Goal: Information Seeking & Learning: Learn about a topic

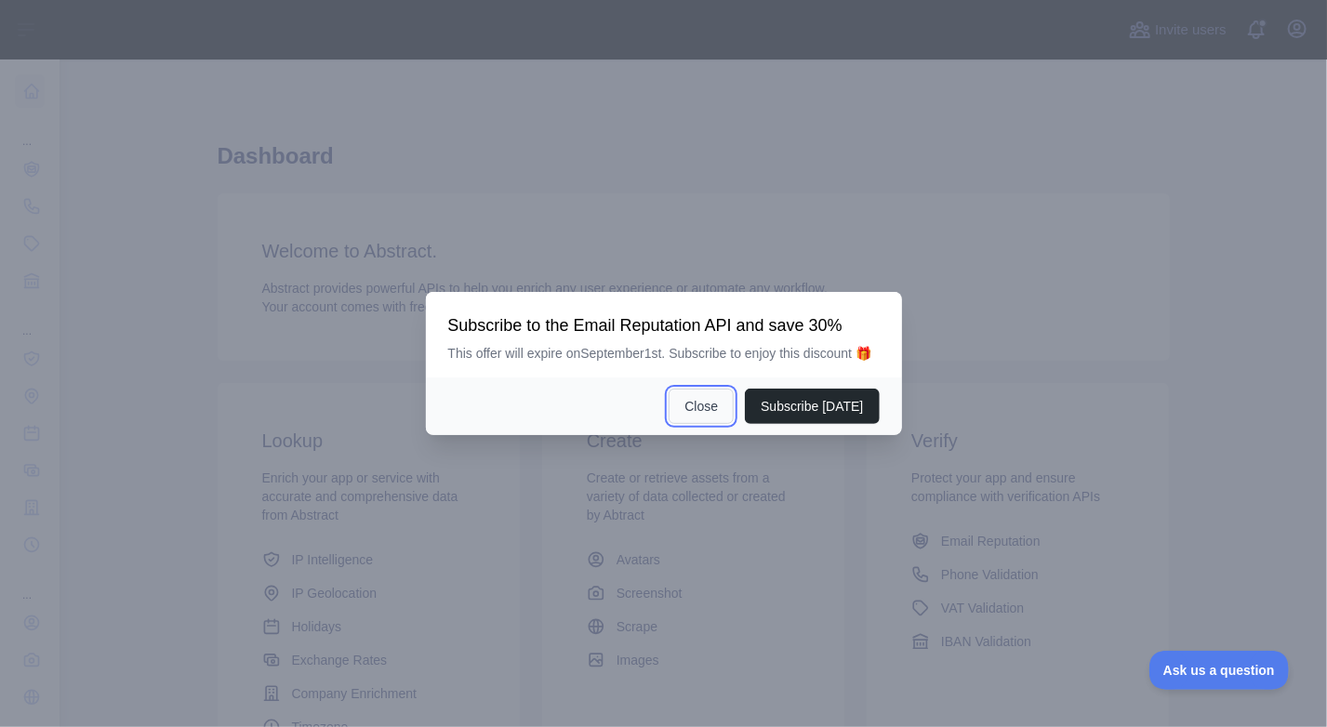
click at [723, 409] on button "Close" at bounding box center [701, 406] width 65 height 35
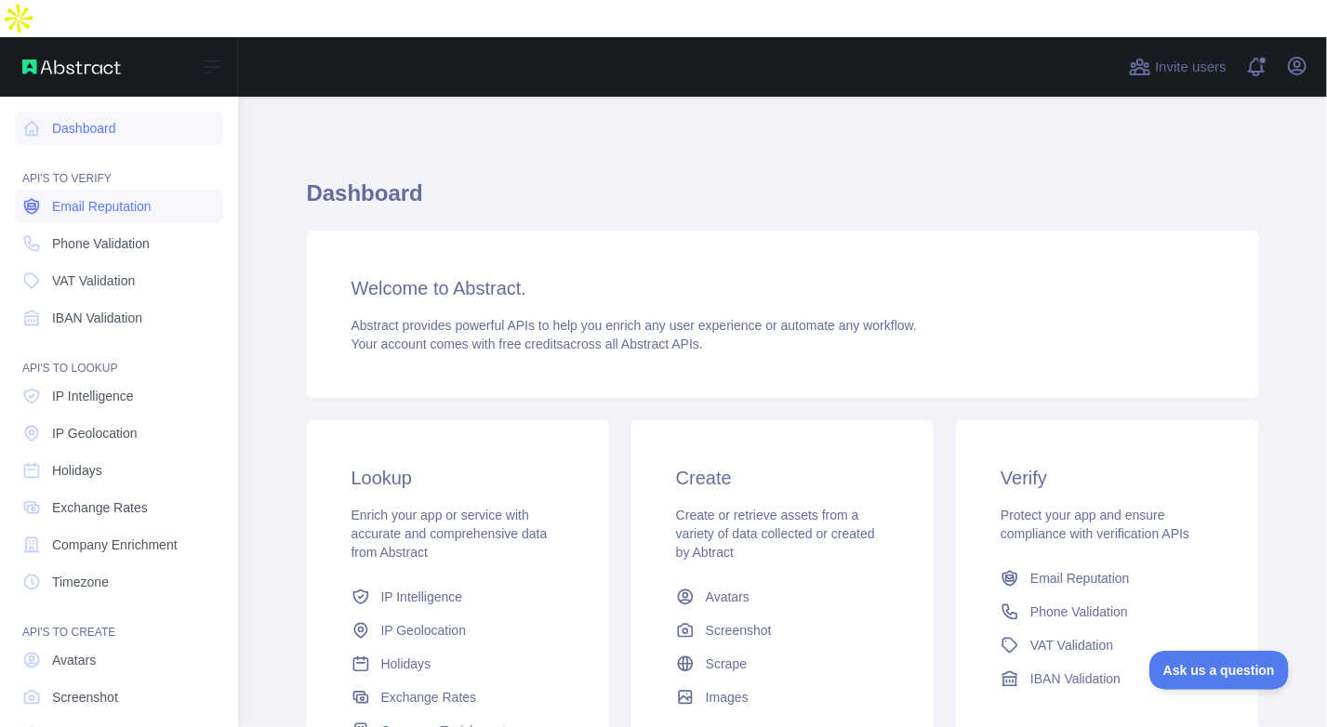
click at [126, 197] on span "Email Reputation" at bounding box center [102, 206] width 100 height 19
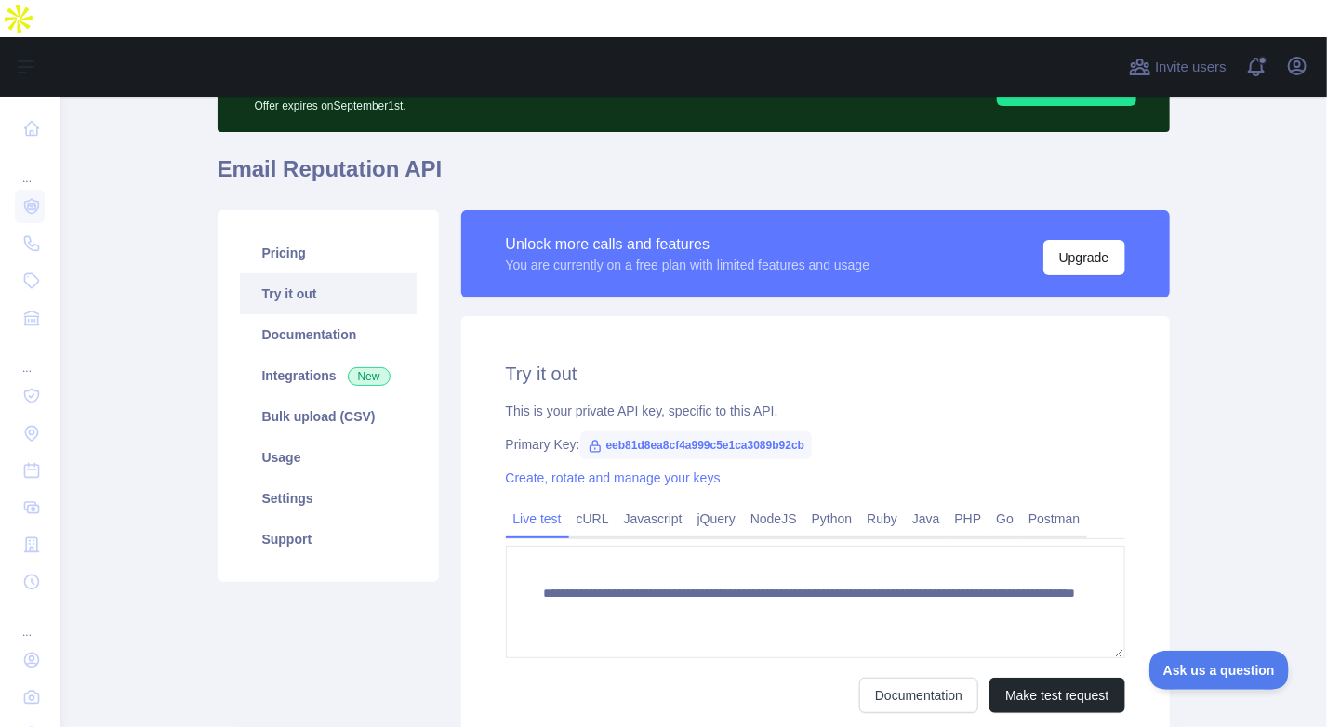
scroll to position [113, 0]
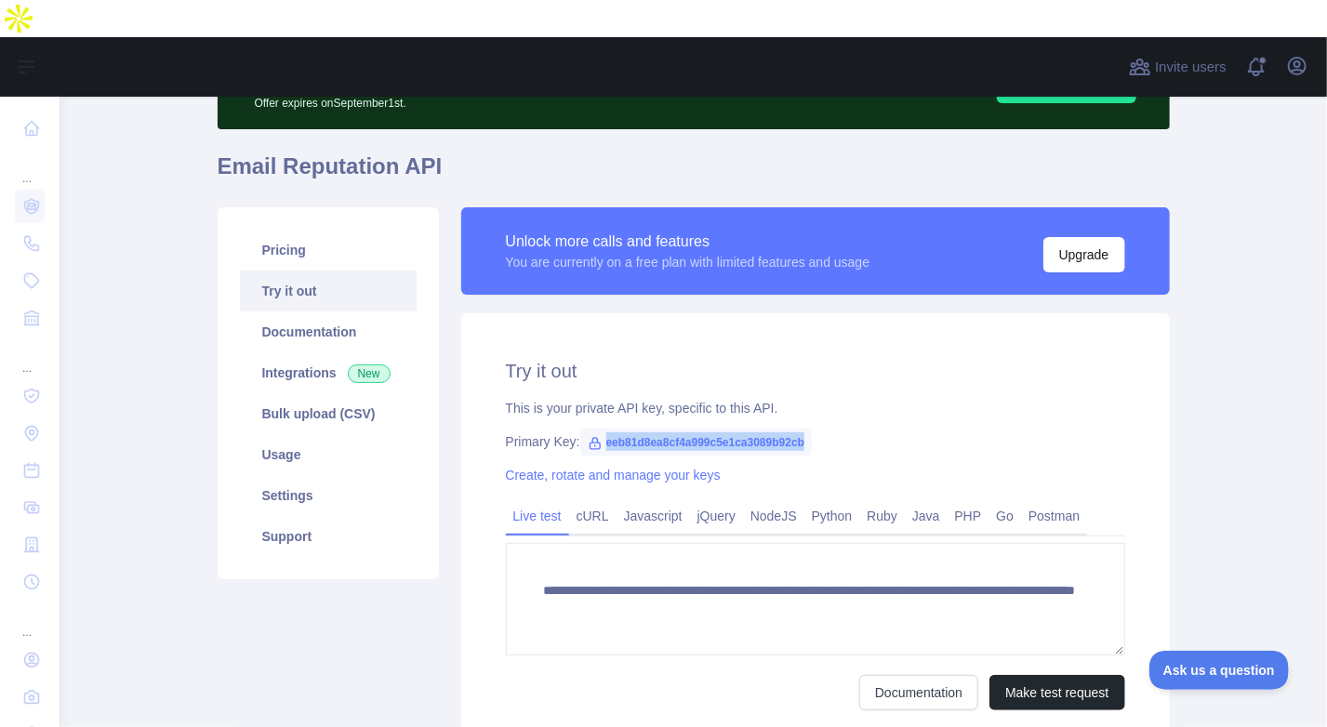
drag, startPoint x: 797, startPoint y: 403, endPoint x: 597, endPoint y: 414, distance: 200.2
click at [597, 429] on span "eeb81d8ea8cf4a999c5e1ca3089b92cb" at bounding box center [696, 443] width 232 height 28
copy span "eeb81d8ea8cf4a999c5e1ca3089b92cb"
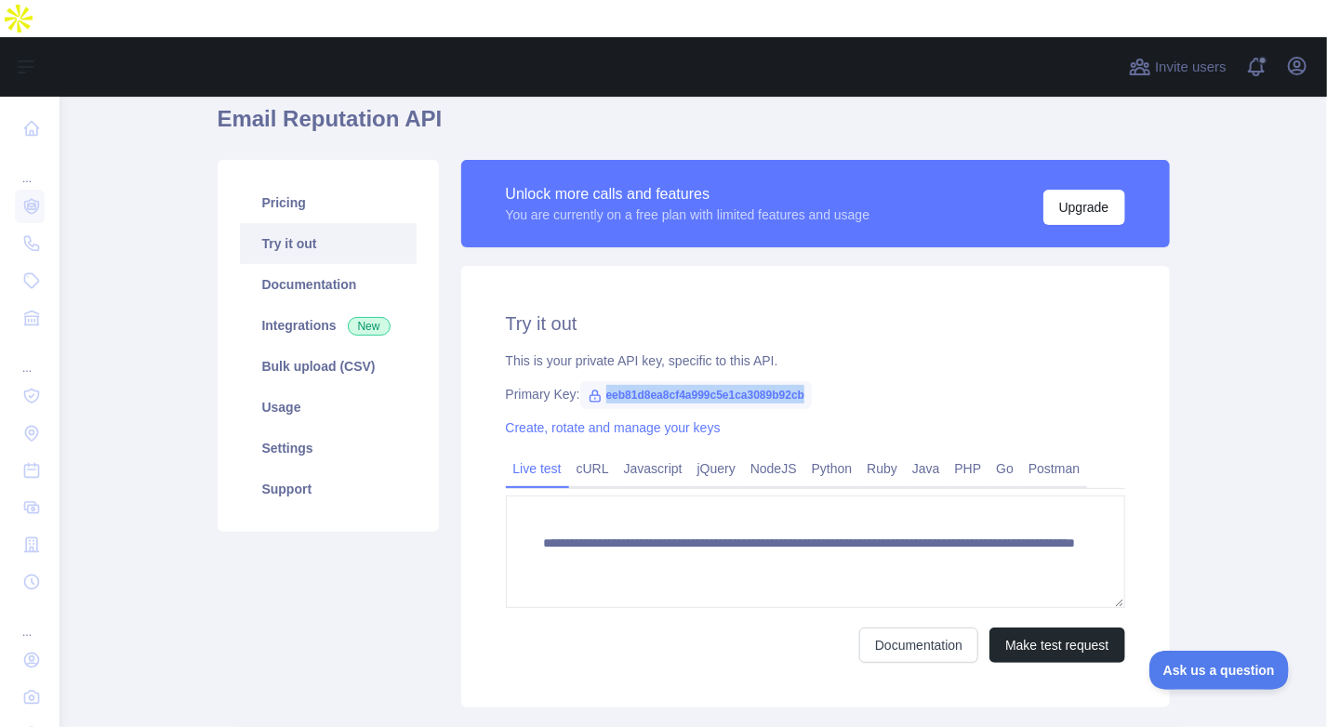
scroll to position [0, 0]
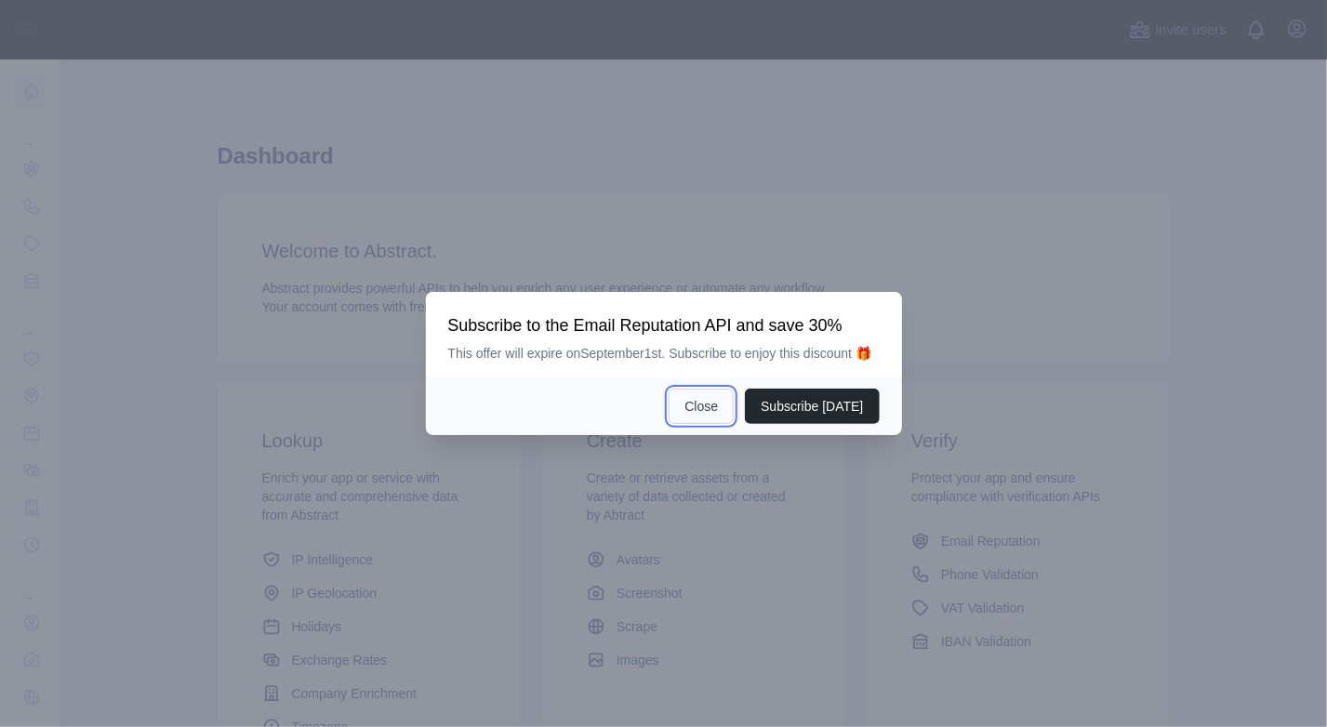
click at [720, 407] on button "Close" at bounding box center [701, 406] width 65 height 35
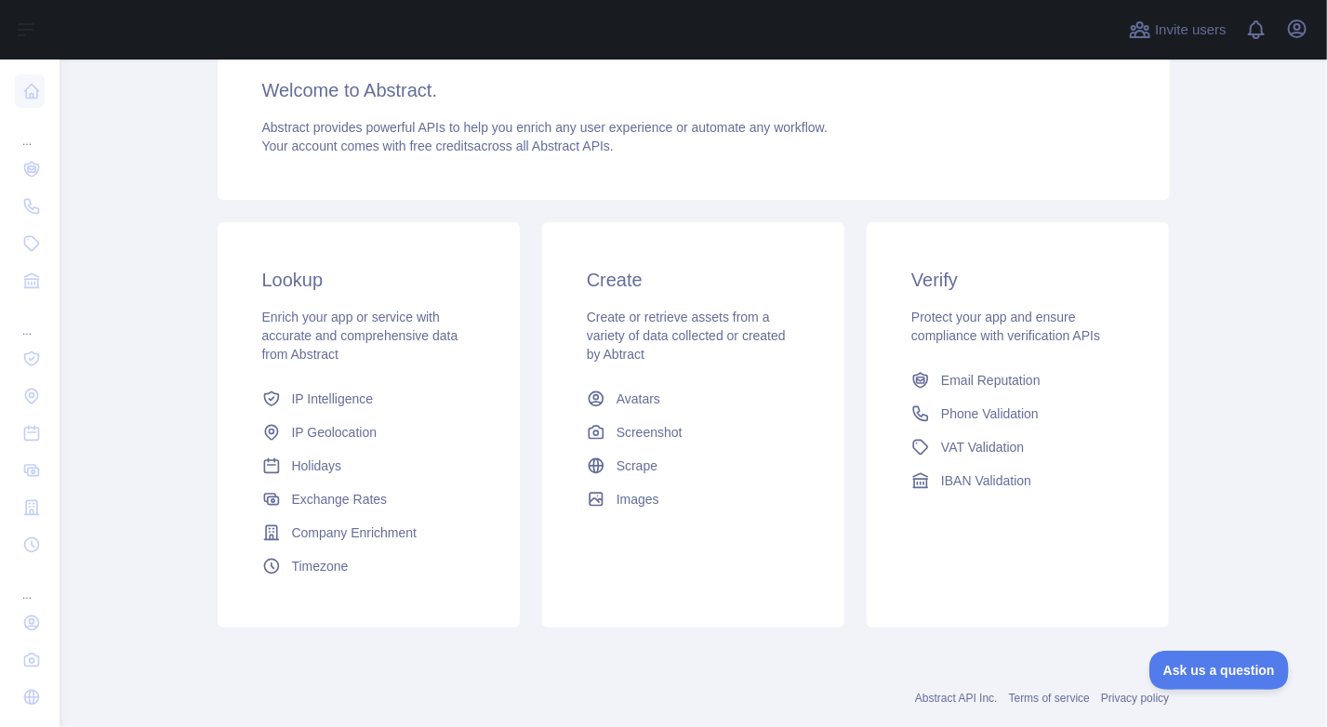
scroll to position [162, 0]
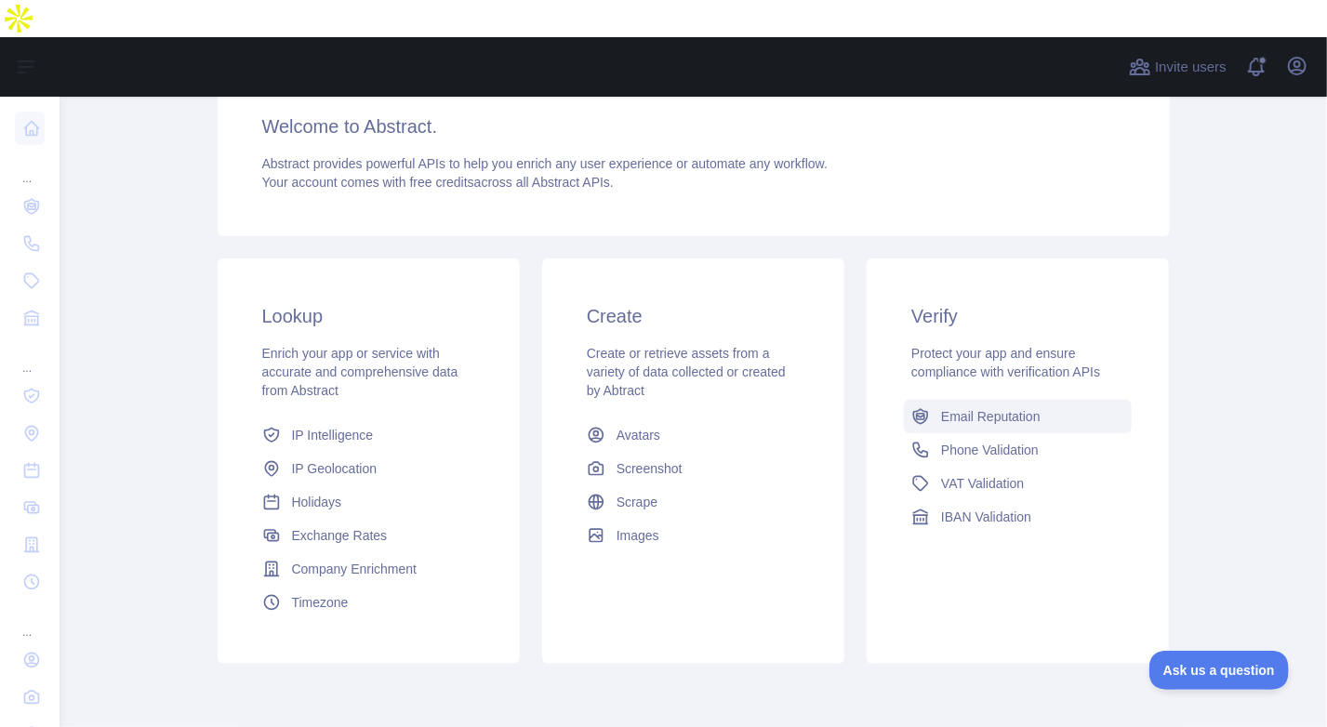
click at [965, 407] on span "Email Reputation" at bounding box center [991, 416] width 100 height 19
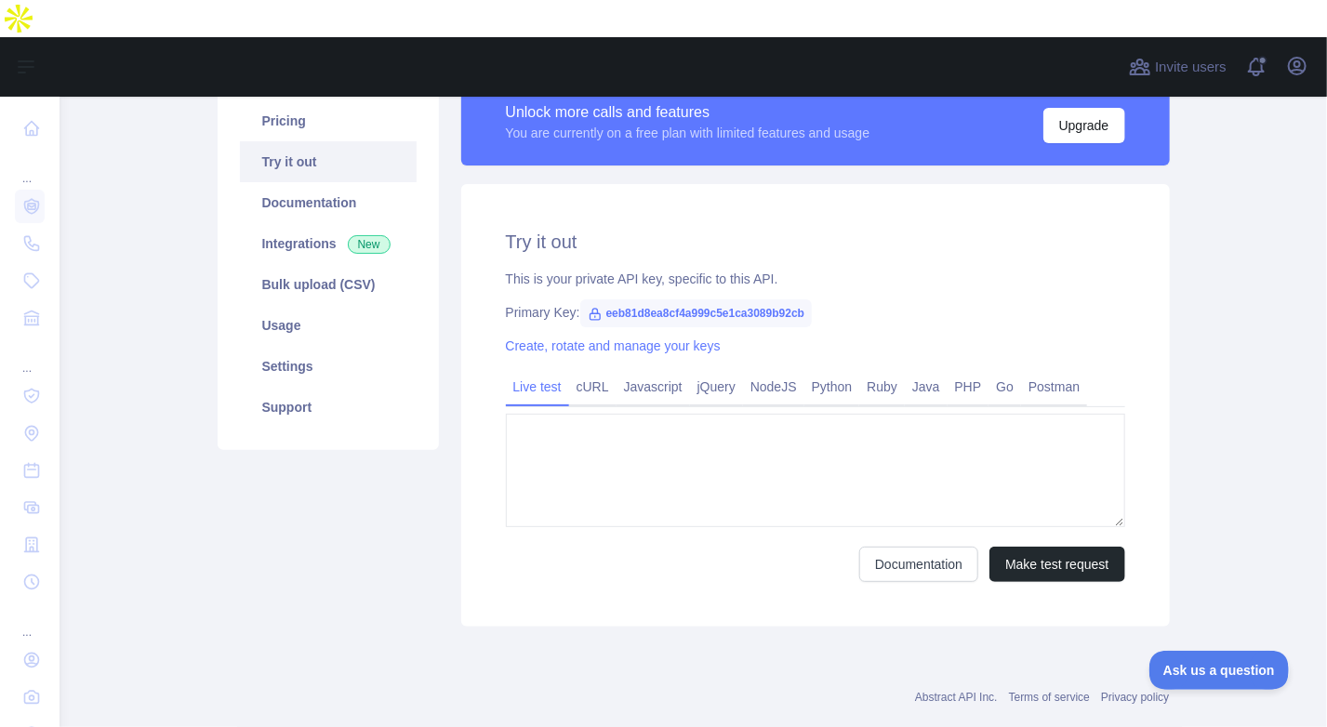
type textarea "**********"
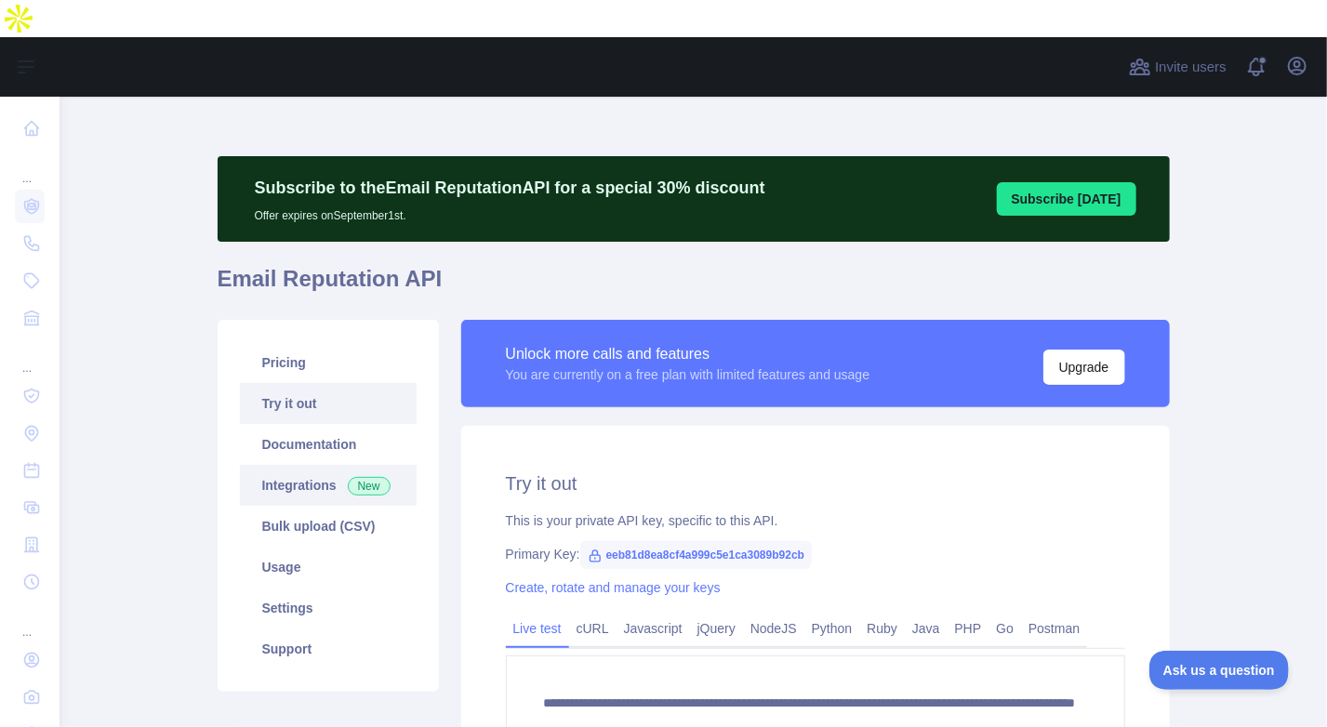
click at [285, 465] on link "Integrations New" at bounding box center [328, 485] width 177 height 41
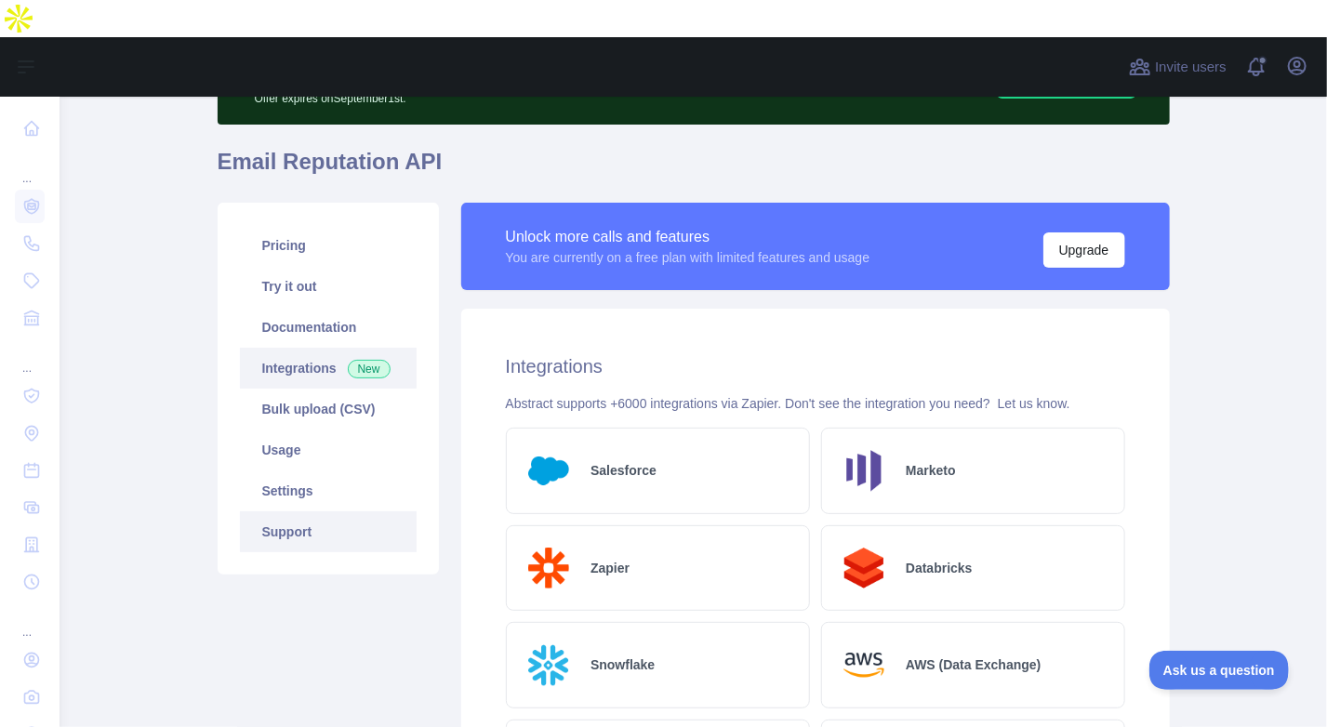
scroll to position [82, 0]
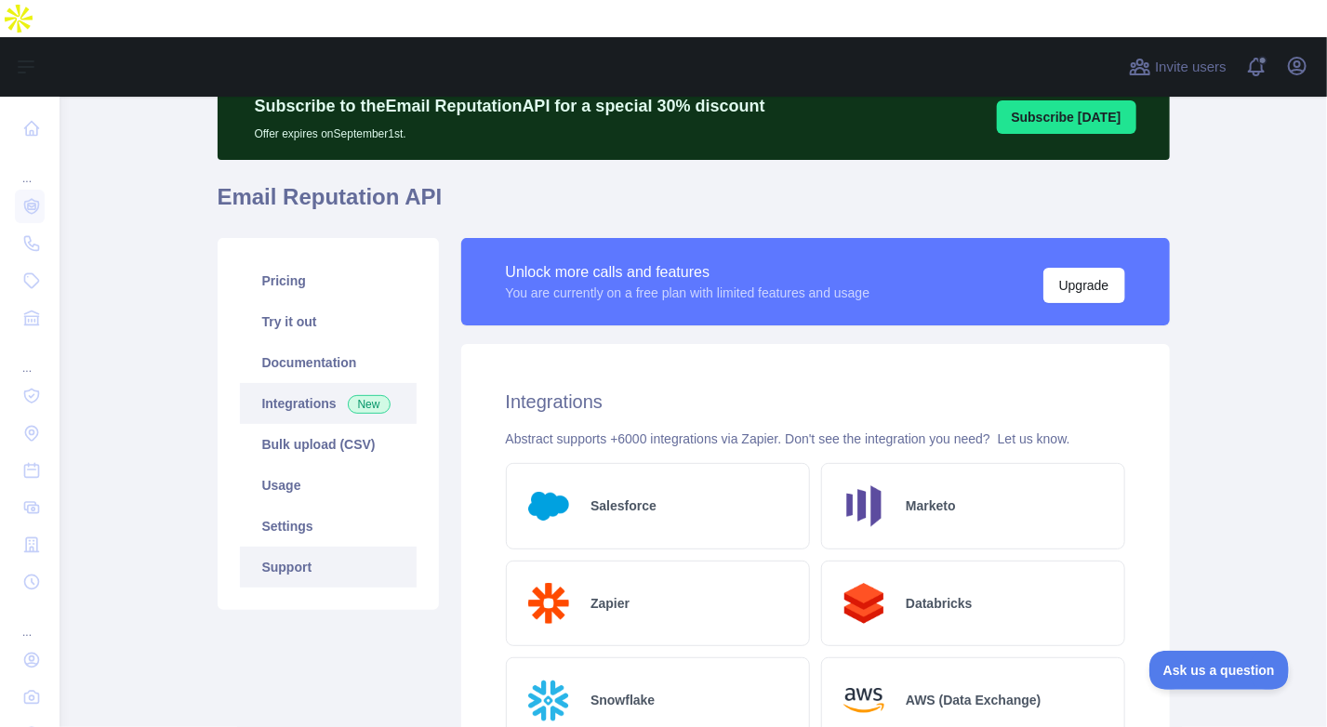
click at [312, 301] on link "Try it out" at bounding box center [328, 321] width 177 height 41
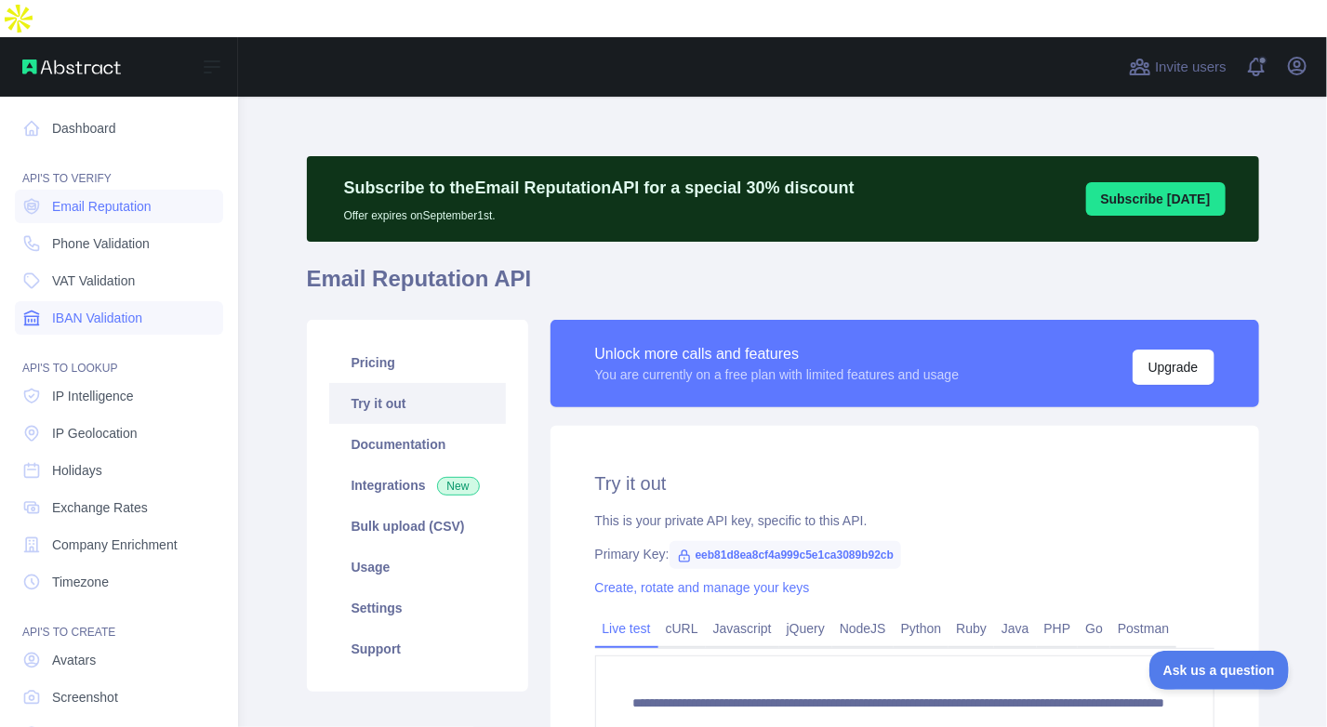
click at [80, 301] on link "IBAN Validation" at bounding box center [119, 317] width 208 height 33
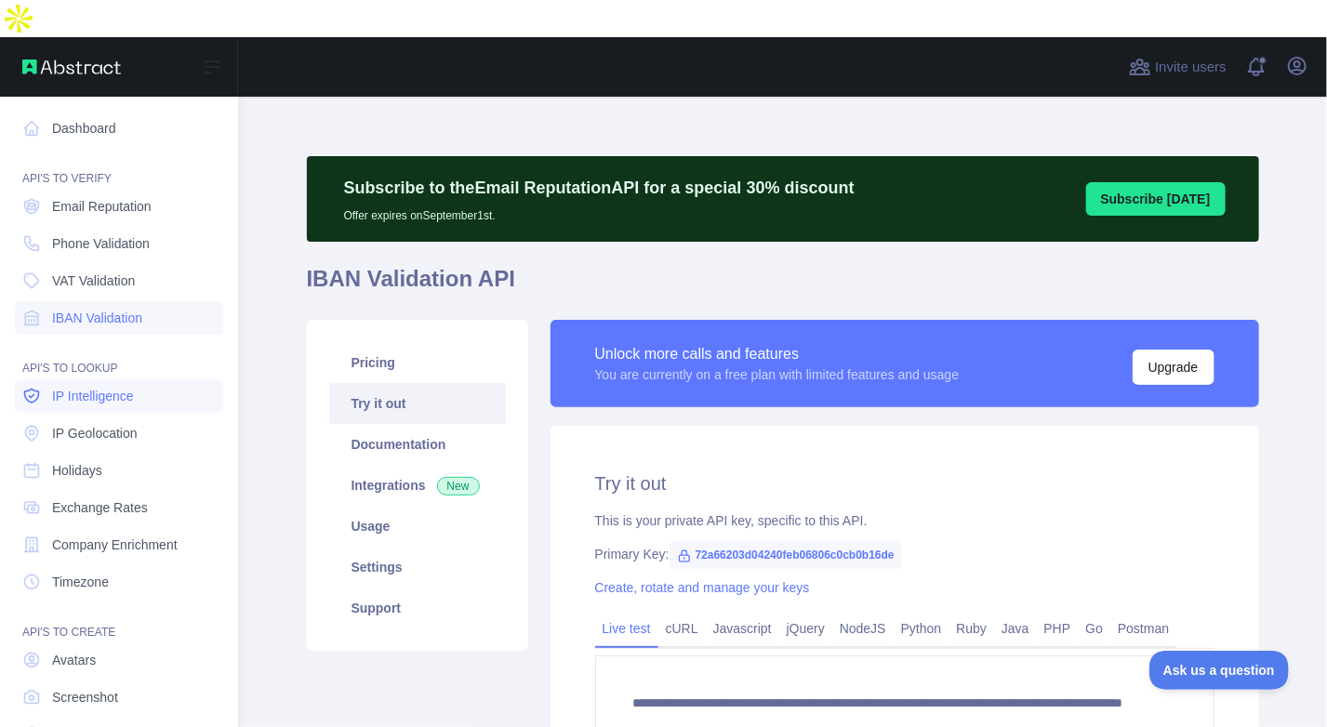
click at [87, 387] on span "IP Intelligence" at bounding box center [93, 396] width 82 height 19
click at [96, 424] on span "IP Geolocation" at bounding box center [95, 433] width 86 height 19
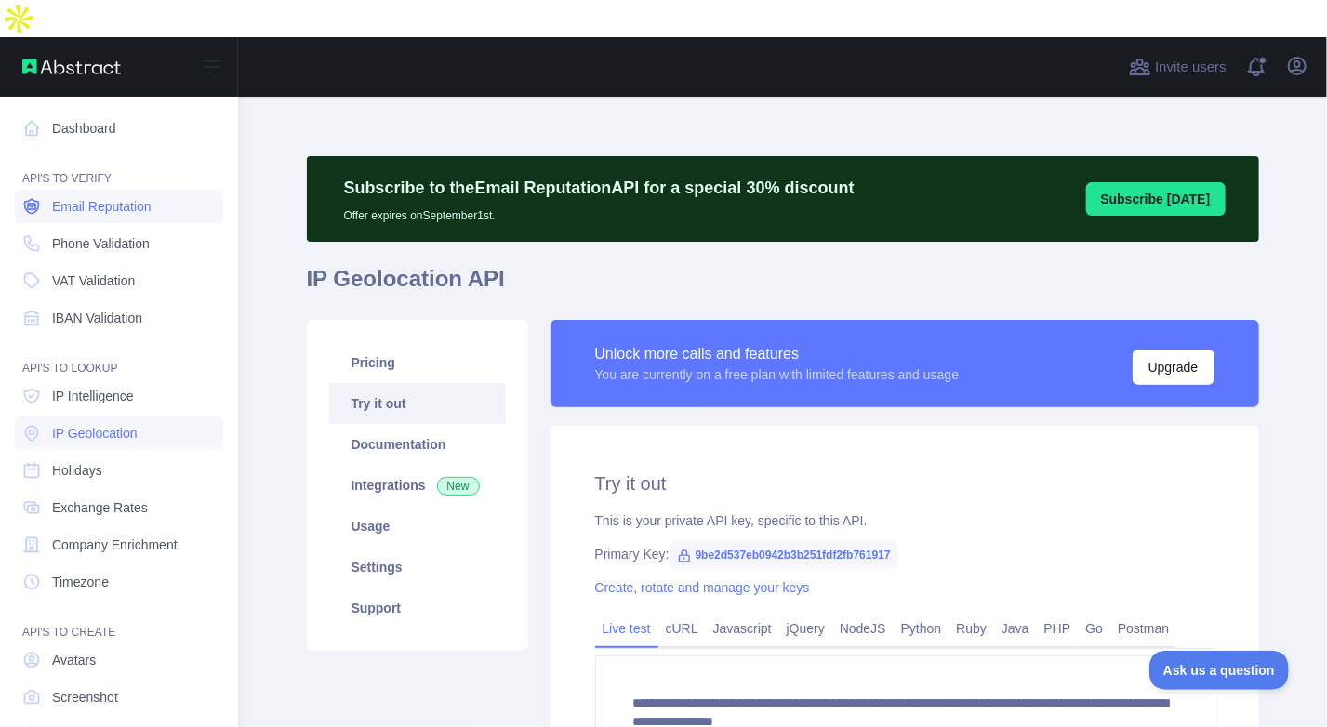
click at [142, 190] on link "Email Reputation" at bounding box center [119, 206] width 208 height 33
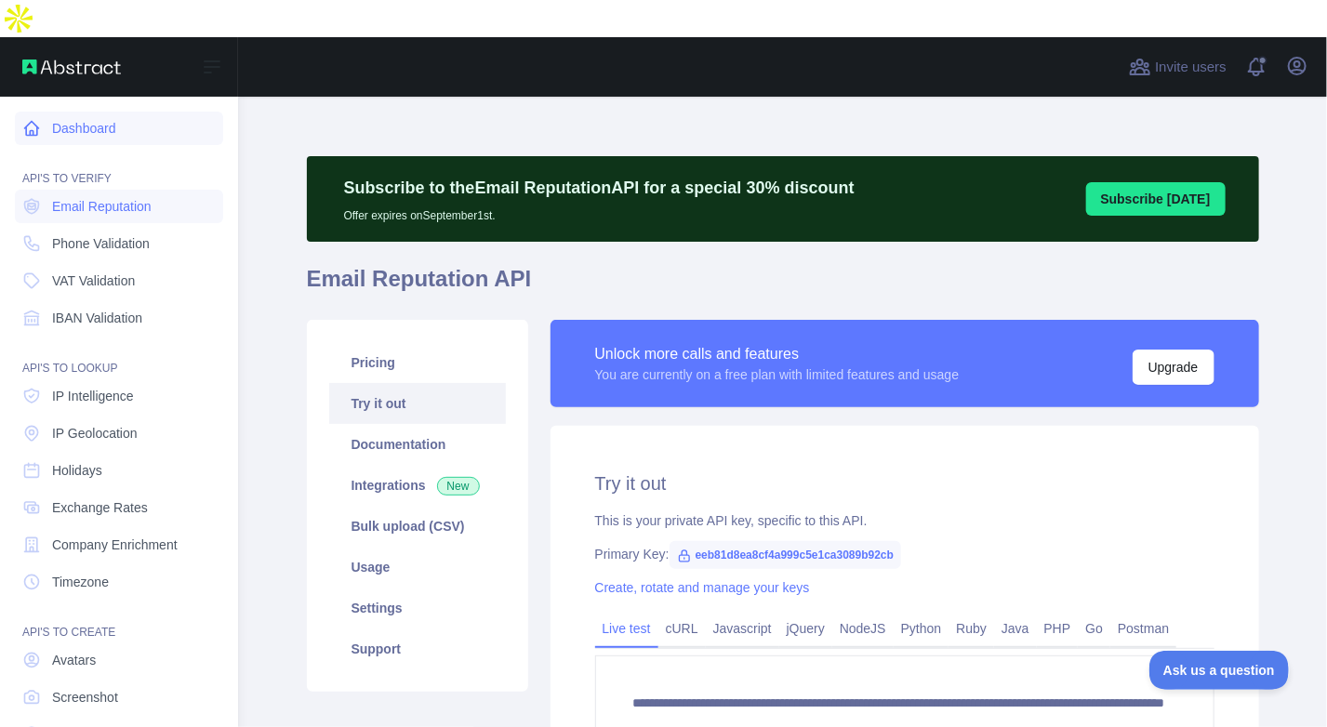
click at [83, 112] on link "Dashboard" at bounding box center [119, 128] width 208 height 33
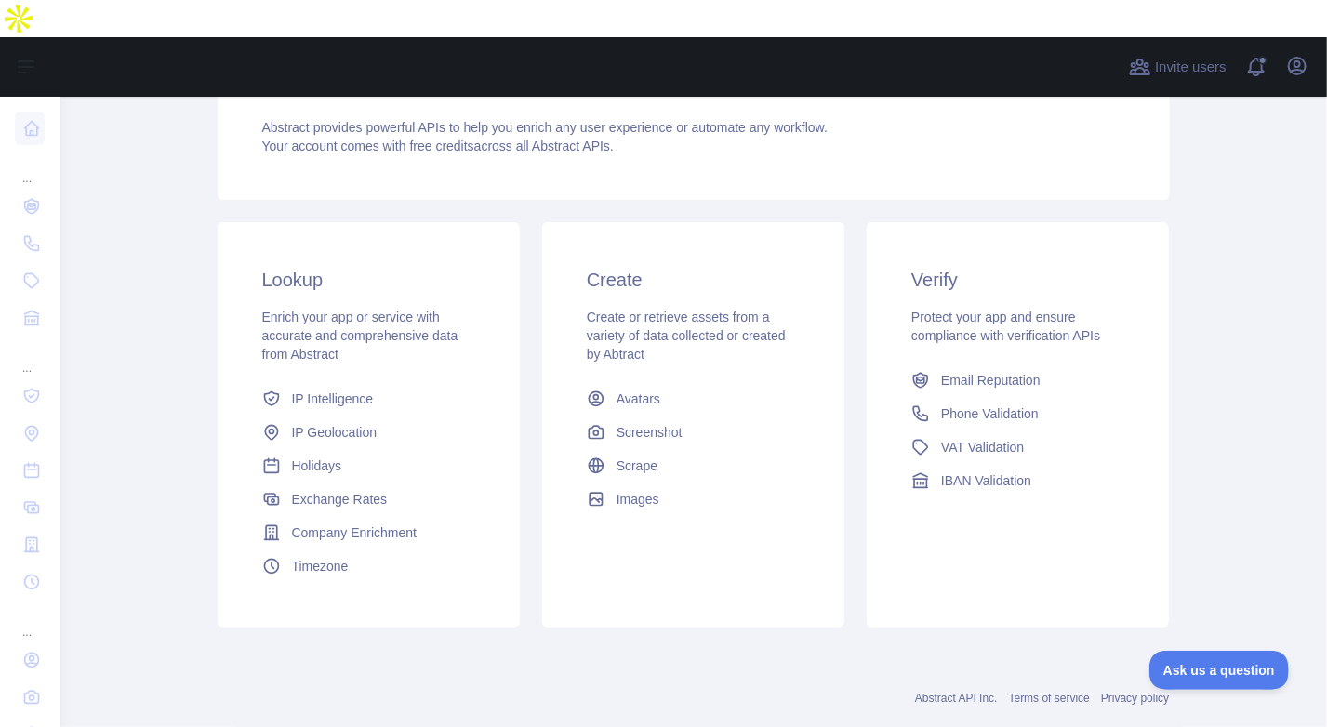
scroll to position [283, 0]
click at [1062, 398] on link "Phone Validation" at bounding box center [1018, 414] width 228 height 33
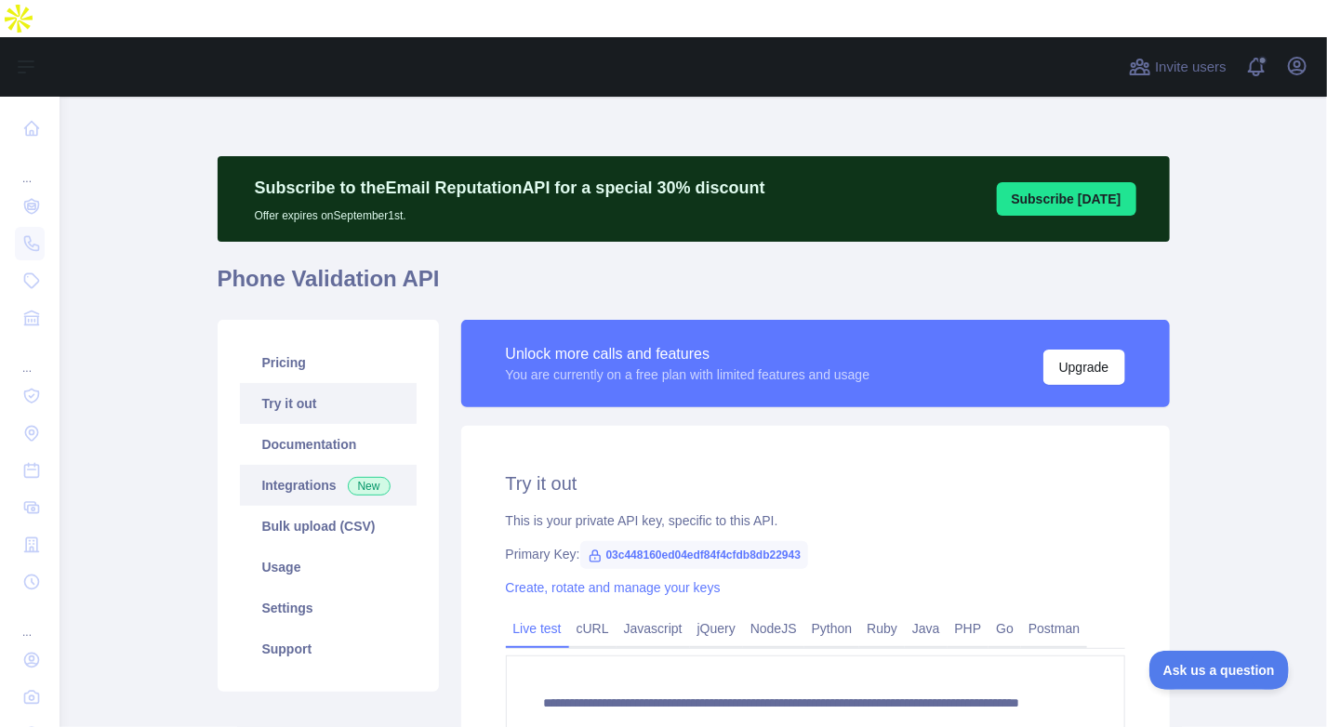
click at [315, 465] on link "Integrations New" at bounding box center [328, 485] width 177 height 41
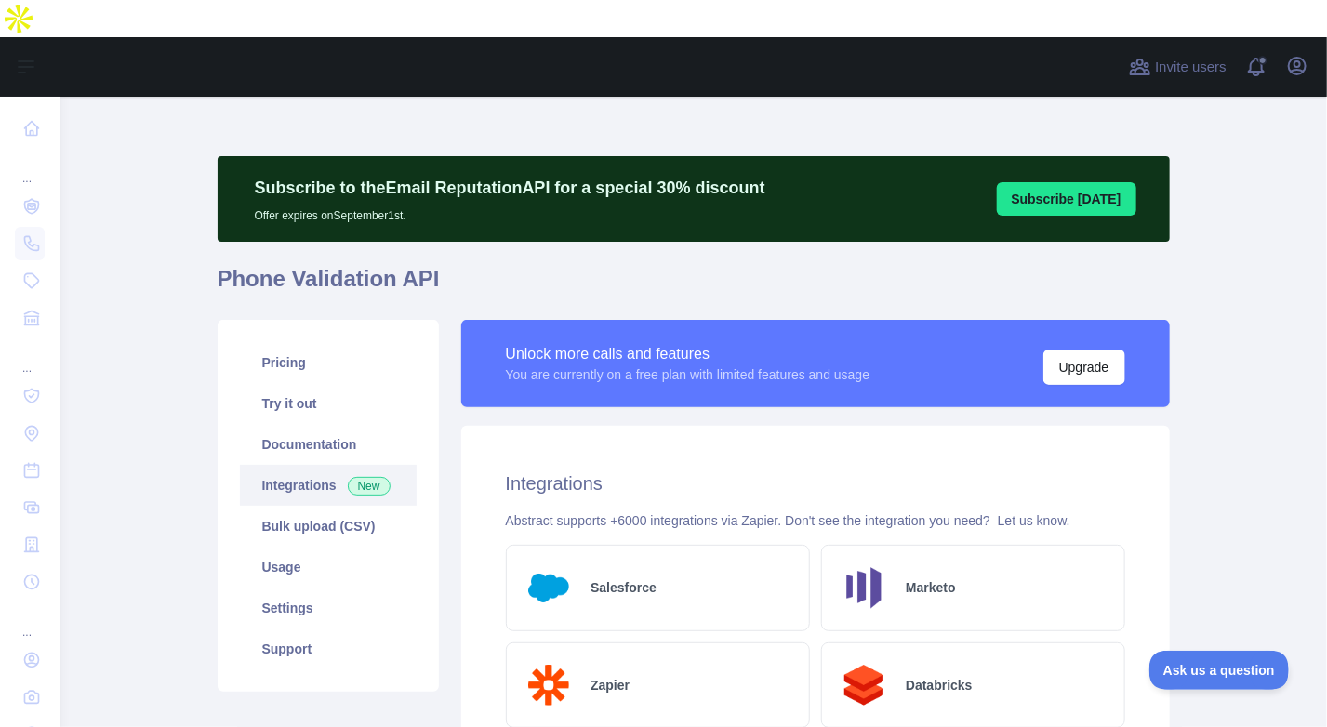
click at [1285, 51] on div "Open user menu" at bounding box center [1297, 67] width 30 height 33
click at [1310, 51] on button "Open user menu" at bounding box center [1297, 66] width 30 height 30
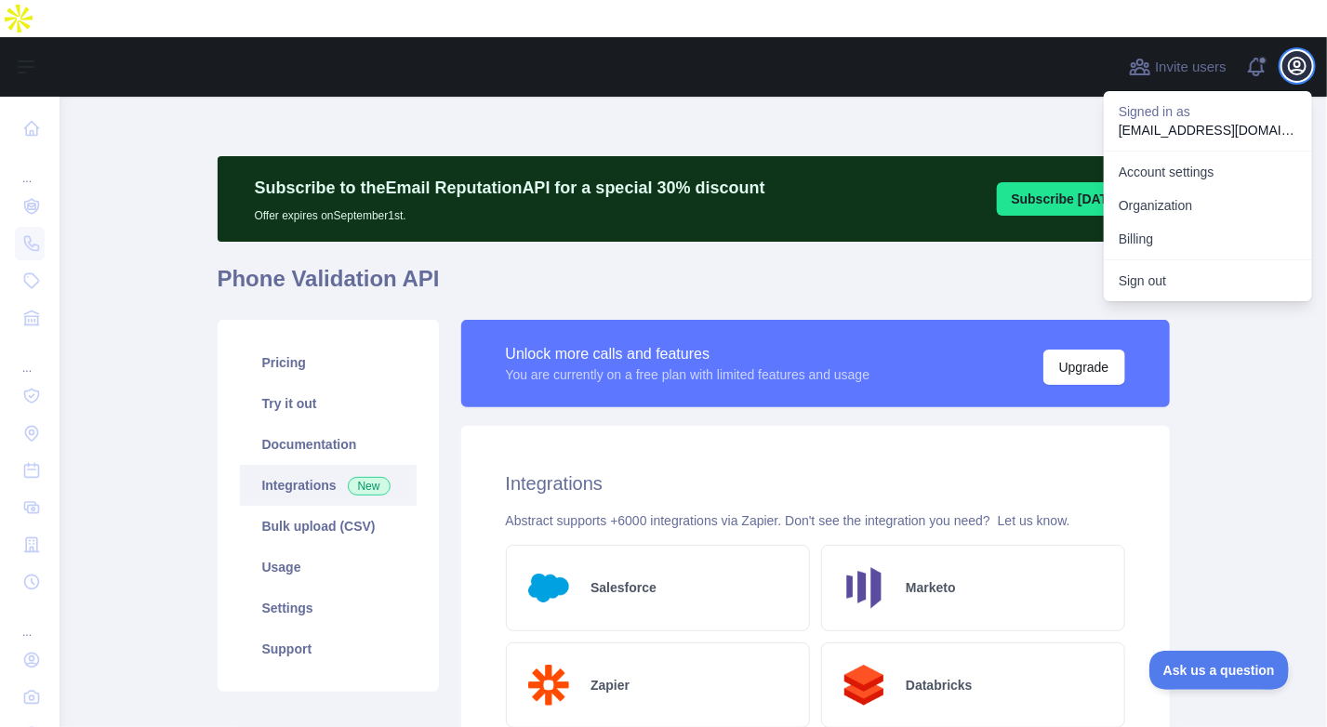
click at [1310, 51] on button "Open user menu" at bounding box center [1297, 66] width 30 height 30
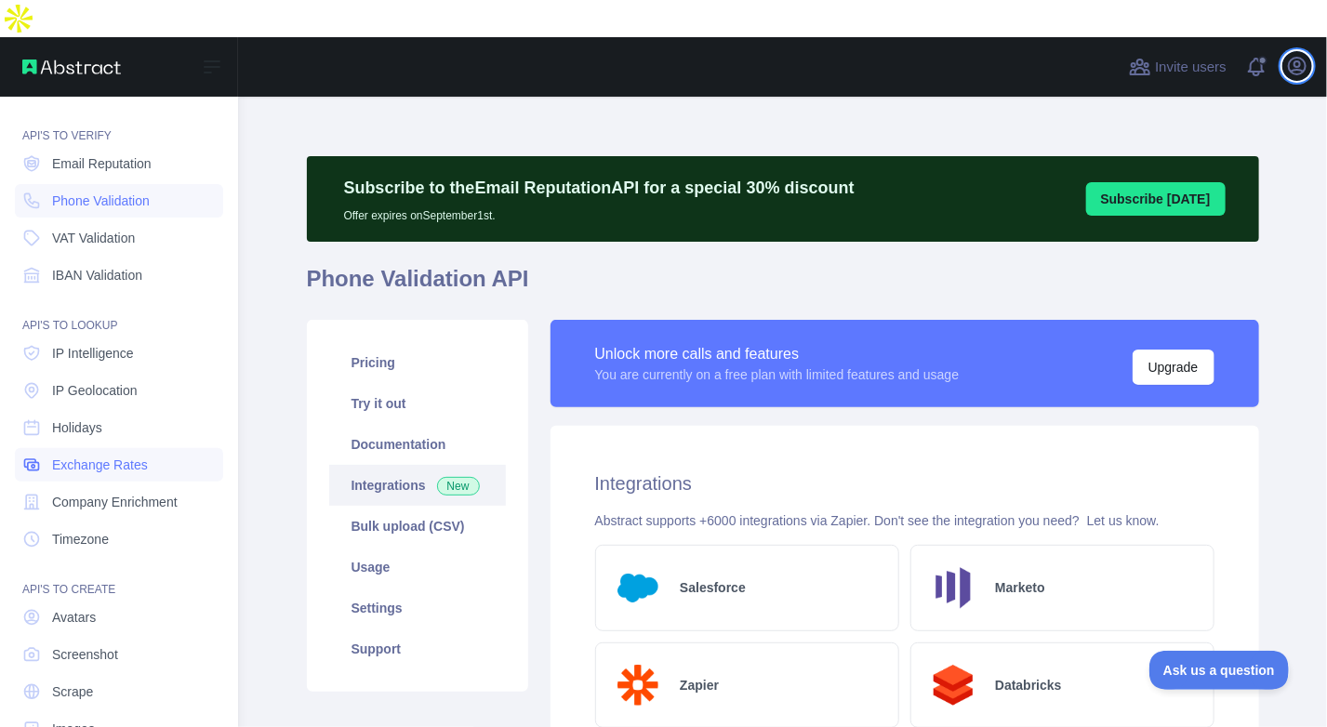
scroll to position [53, 0]
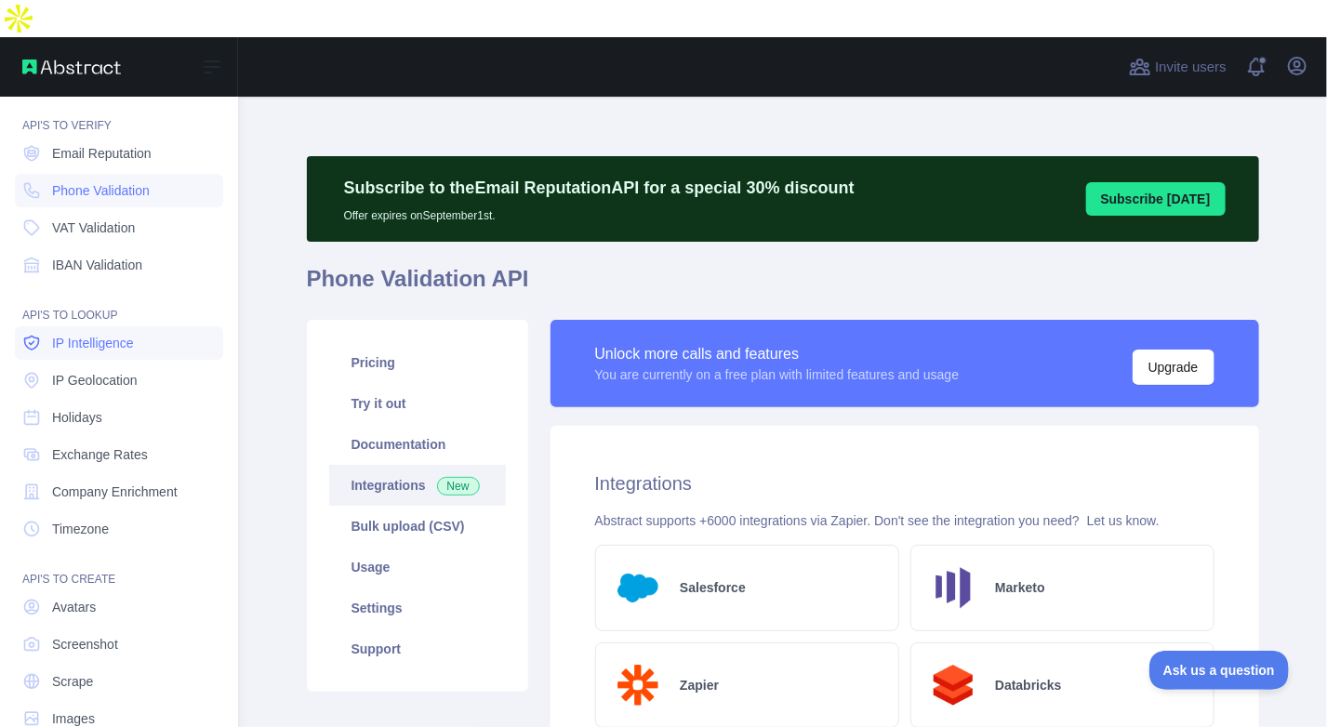
click at [87, 334] on span "IP Intelligence" at bounding box center [93, 343] width 82 height 19
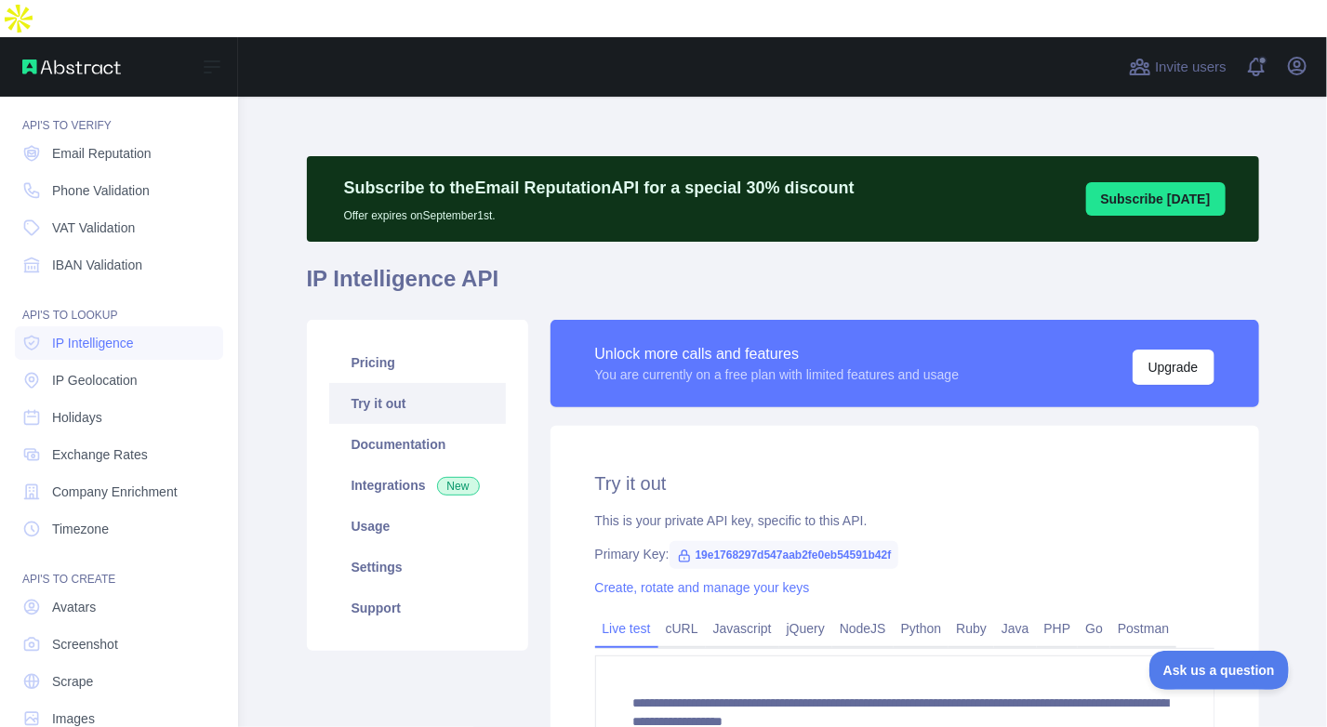
click at [111, 206] on nav "Dashboard API'S TO VERIFY Email Reputation Phone Validation VAT Validation IBAN…" at bounding box center [119, 390] width 208 height 692
click at [113, 219] on span "VAT Validation" at bounding box center [93, 228] width 83 height 19
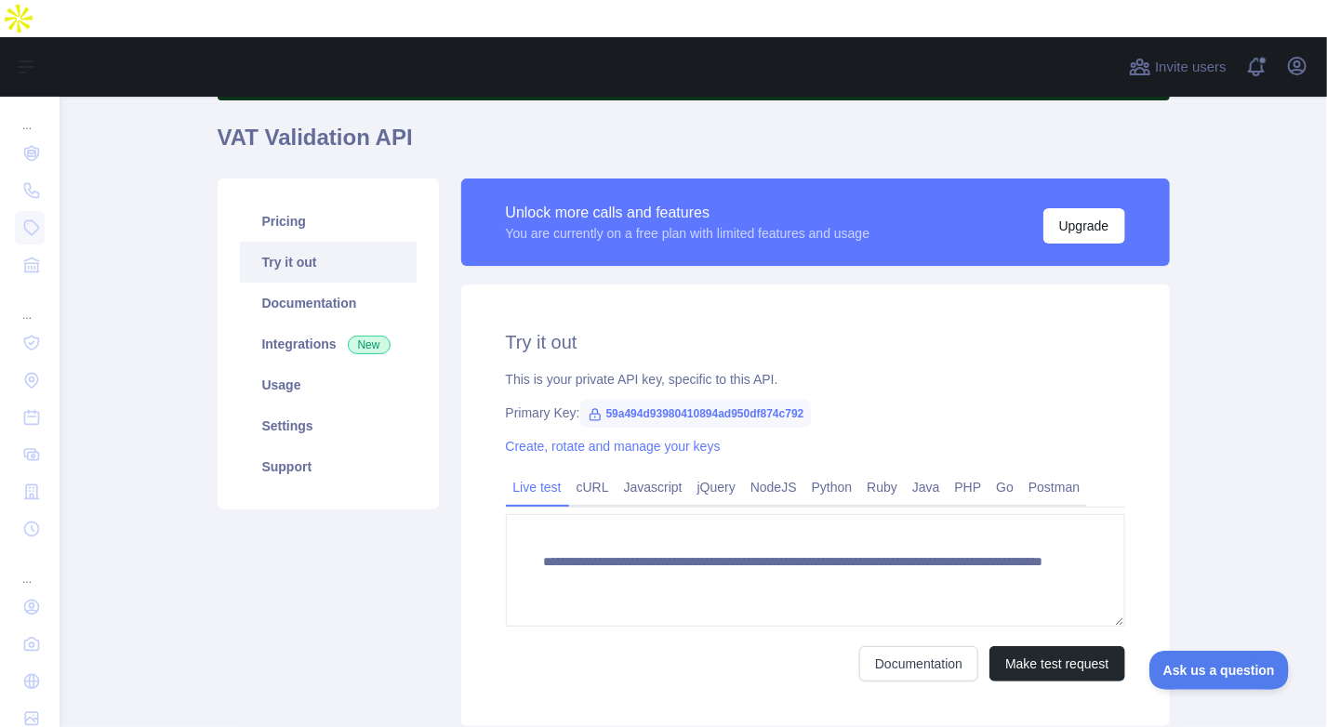
scroll to position [142, 0]
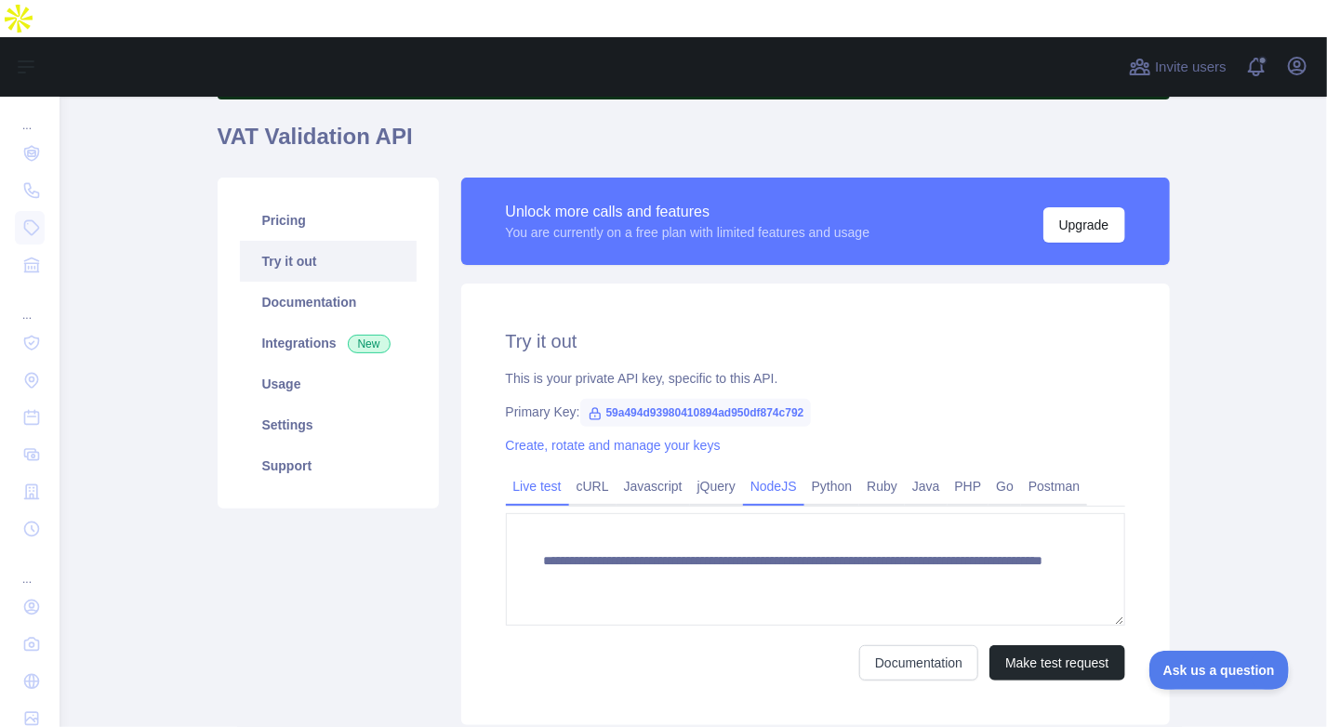
click at [784, 471] on link "NodeJS" at bounding box center [773, 486] width 61 height 30
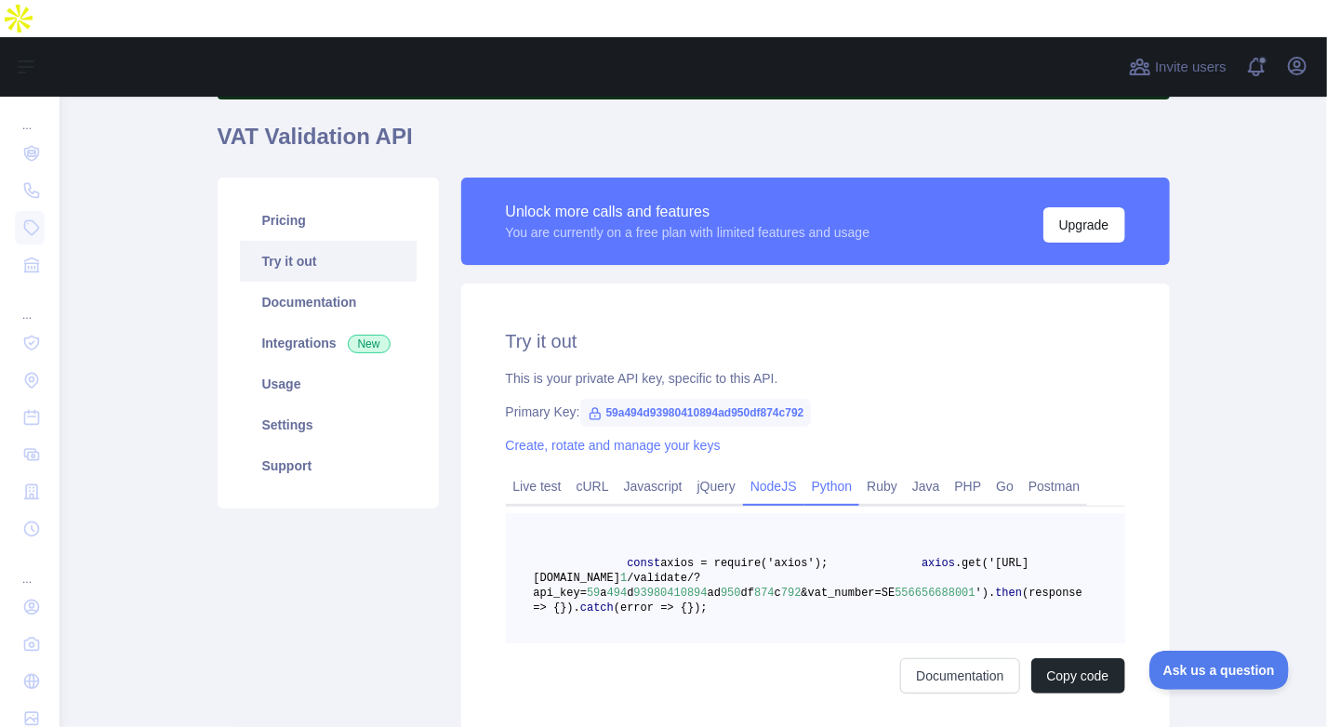
click at [817, 471] on link "Python" at bounding box center [832, 486] width 56 height 30
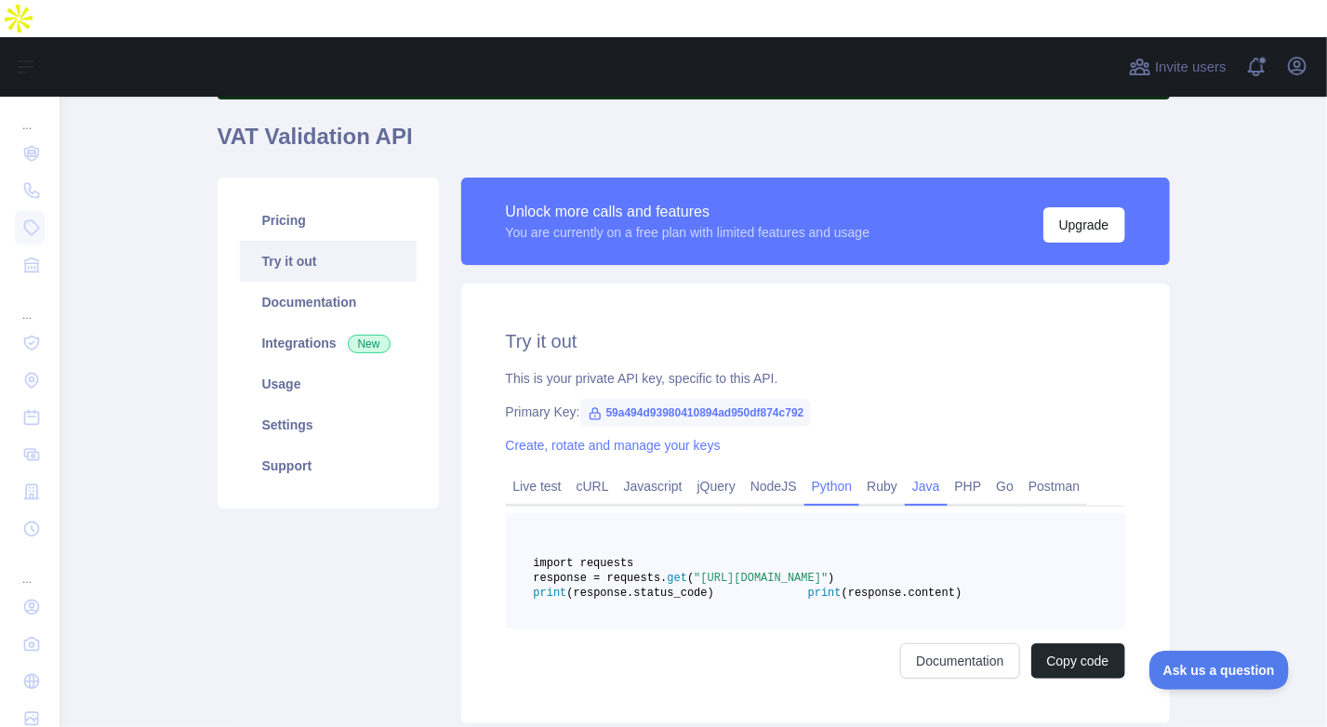
click at [923, 471] on link "Java" at bounding box center [926, 486] width 43 height 30
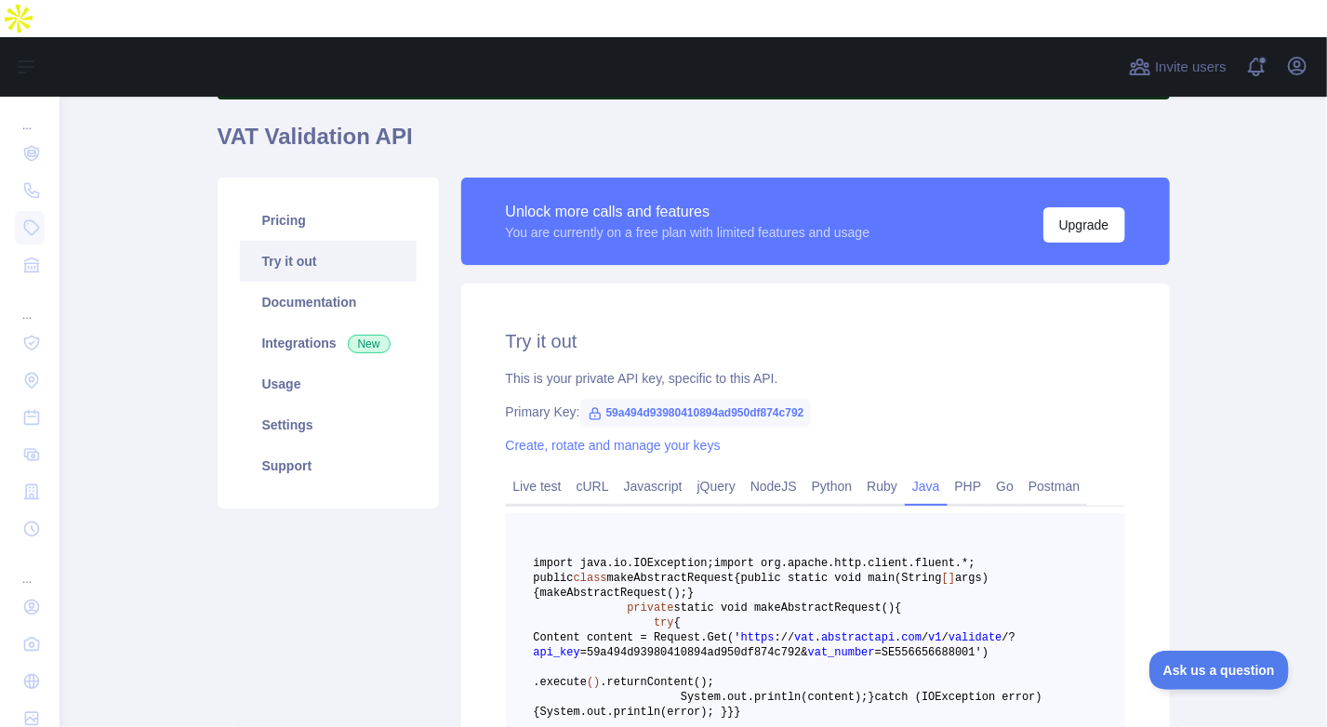
scroll to position [0, 0]
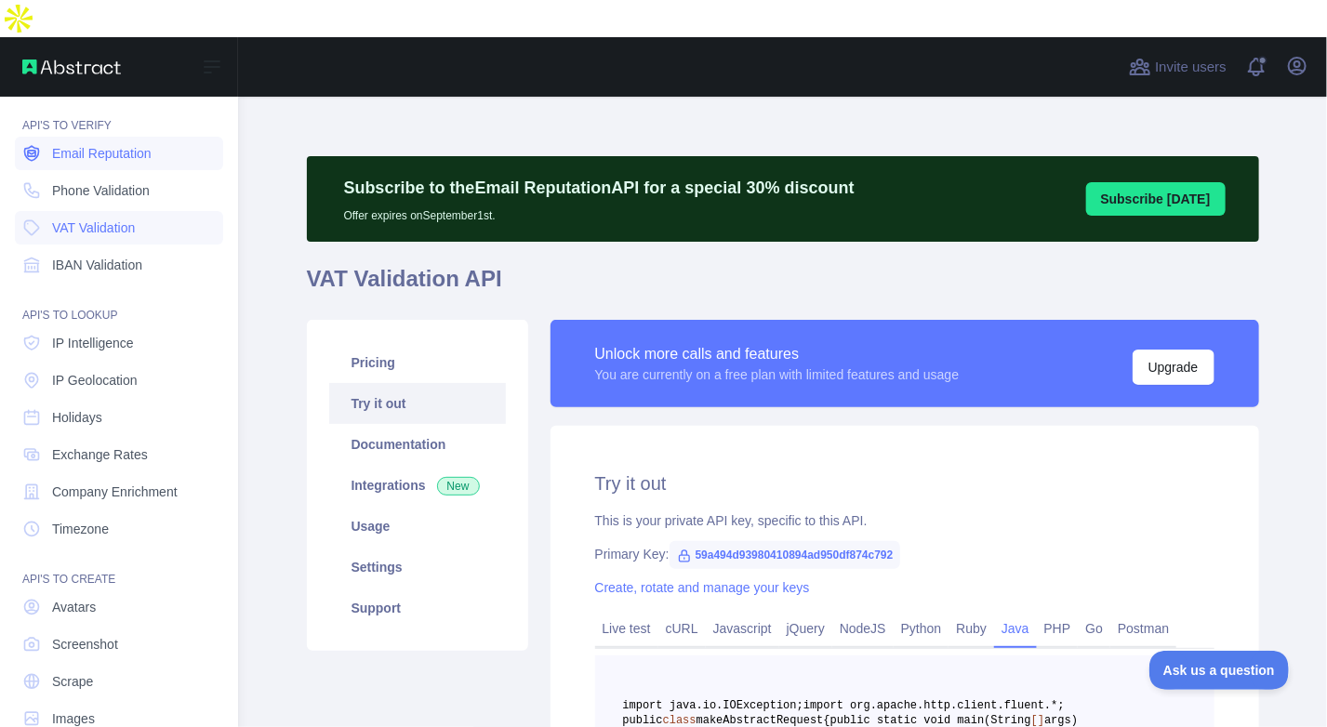
click at [113, 137] on link "Email Reputation" at bounding box center [119, 153] width 208 height 33
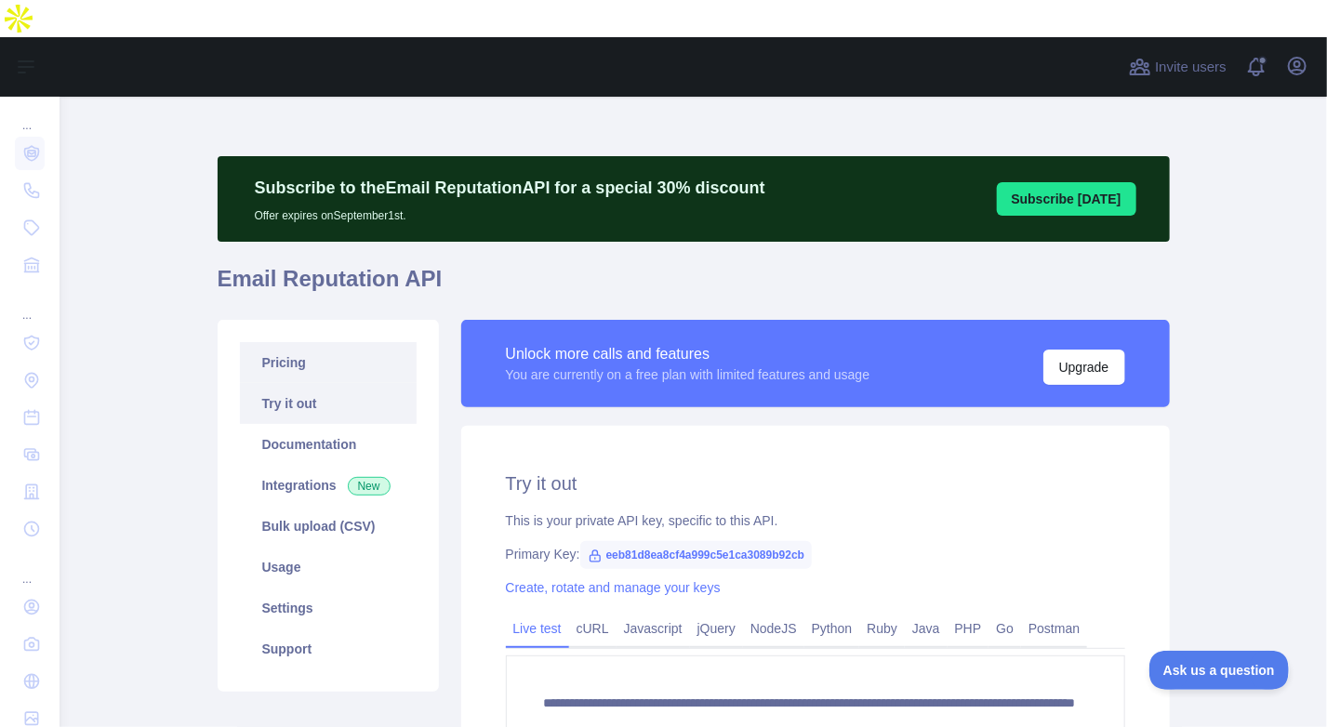
click at [343, 342] on link "Pricing" at bounding box center [328, 362] width 177 height 41
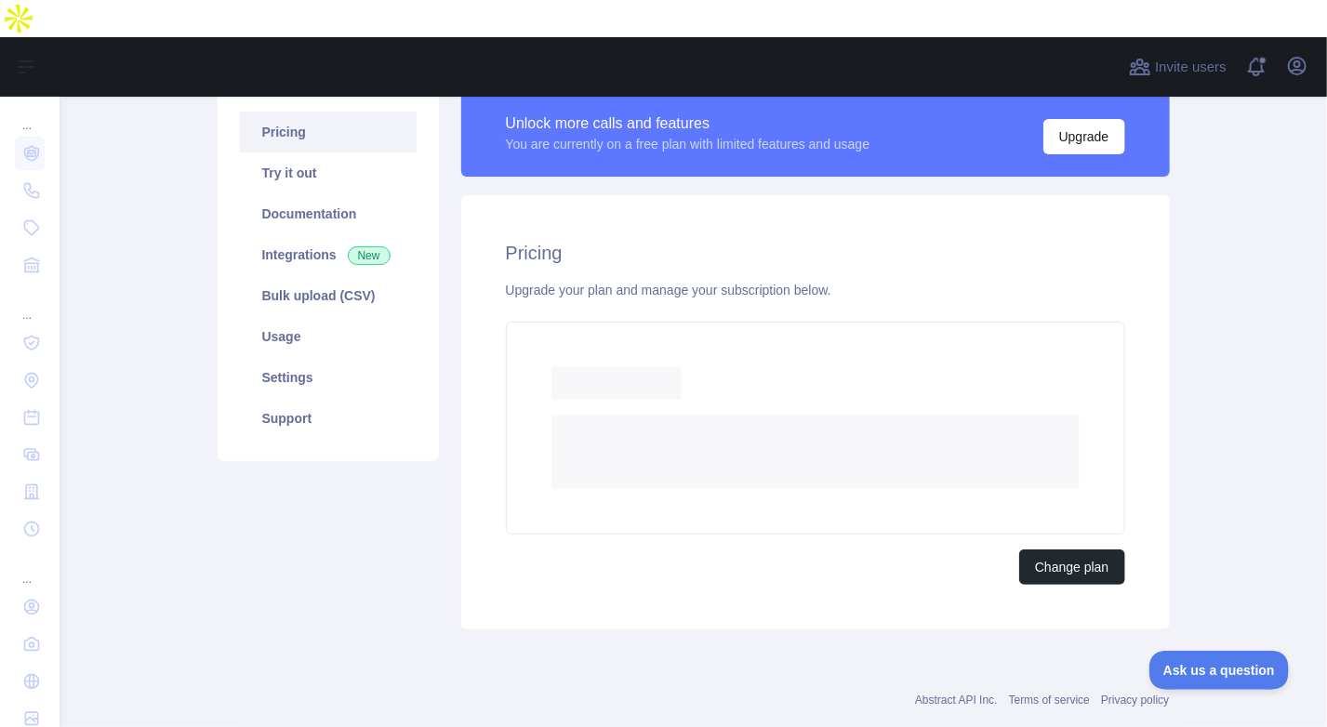
scroll to position [179, 0]
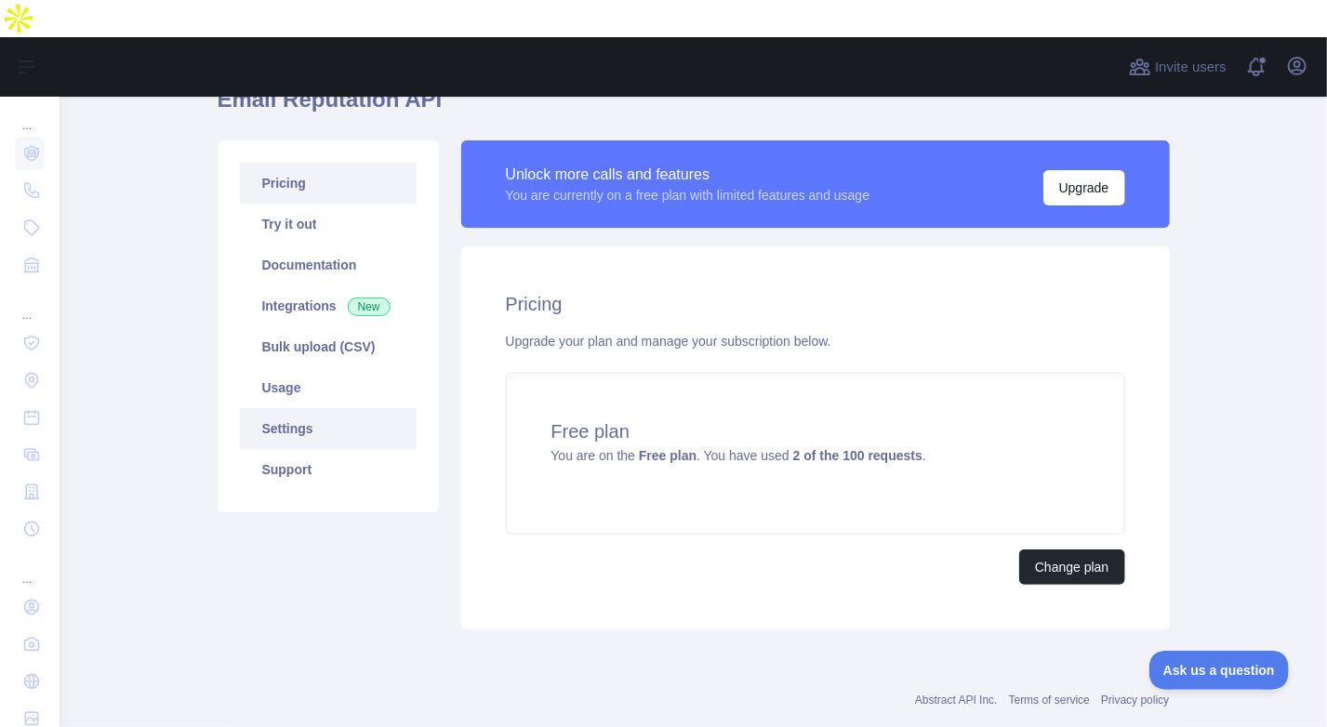
click at [320, 408] on link "Settings" at bounding box center [328, 428] width 177 height 41
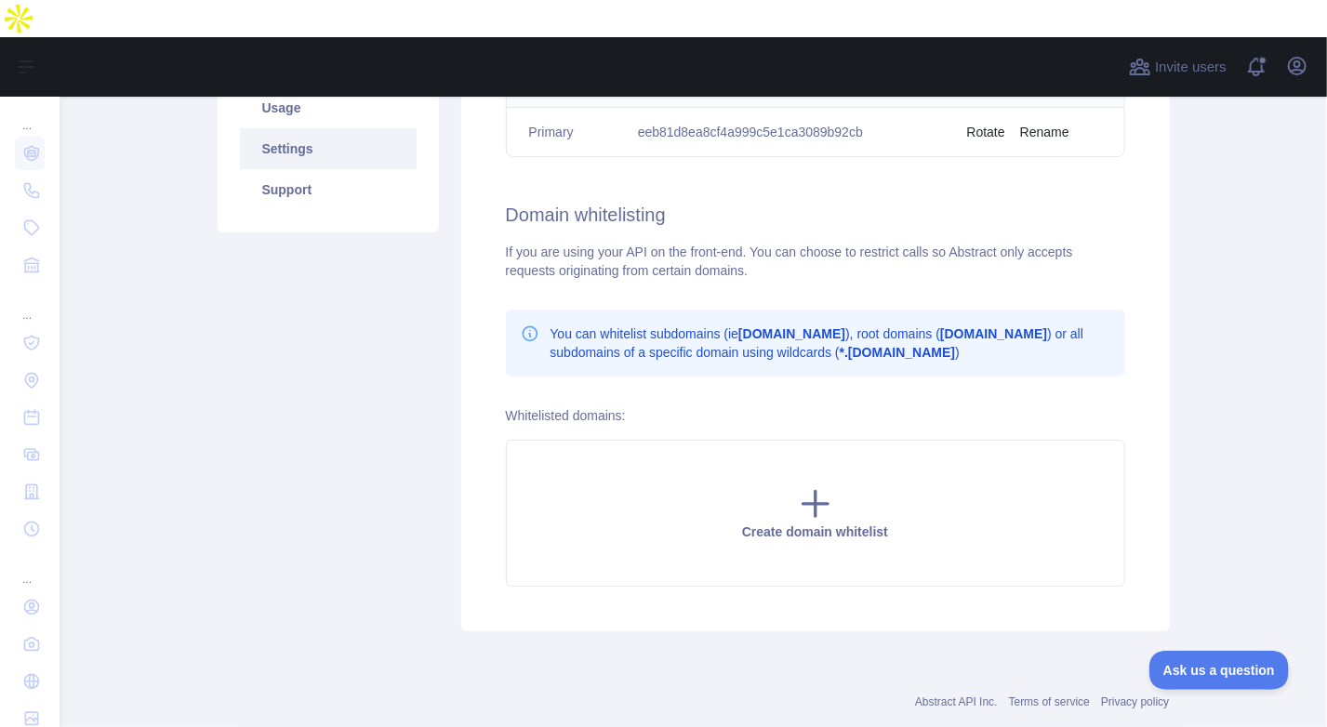
scroll to position [0, 0]
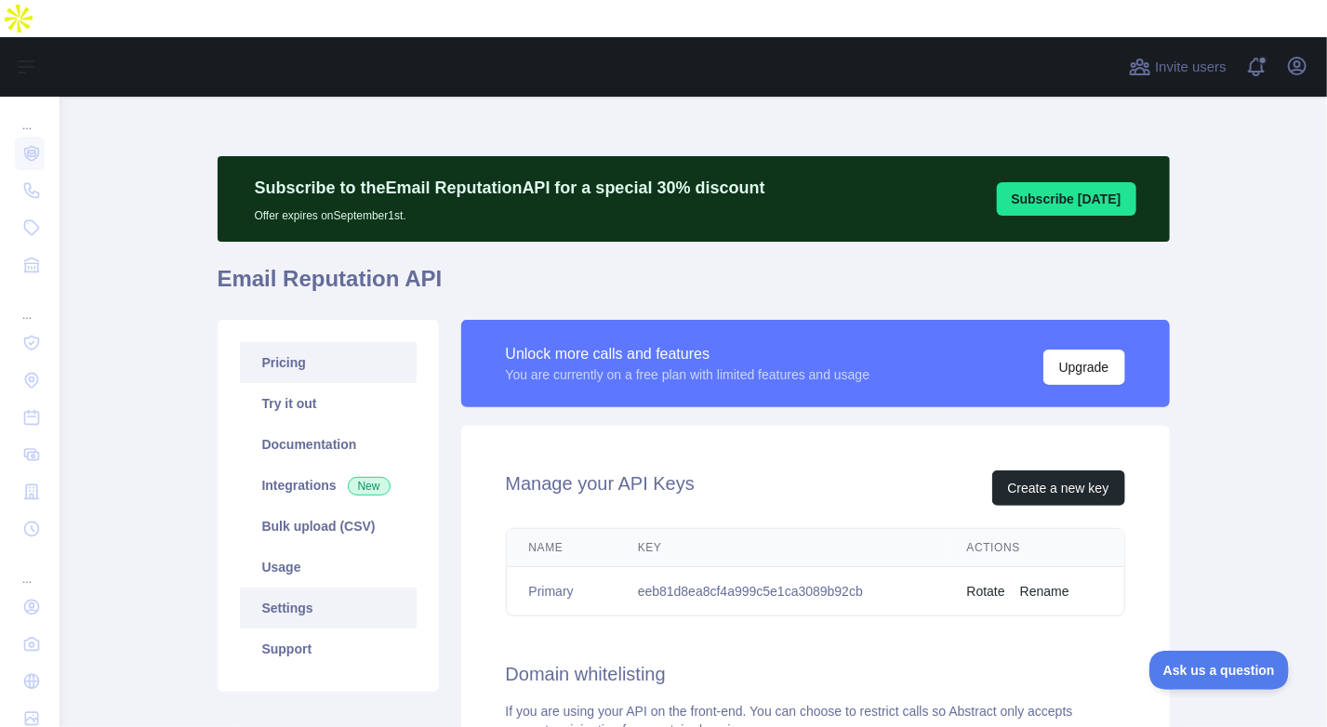
click at [355, 345] on link "Pricing" at bounding box center [328, 362] width 177 height 41
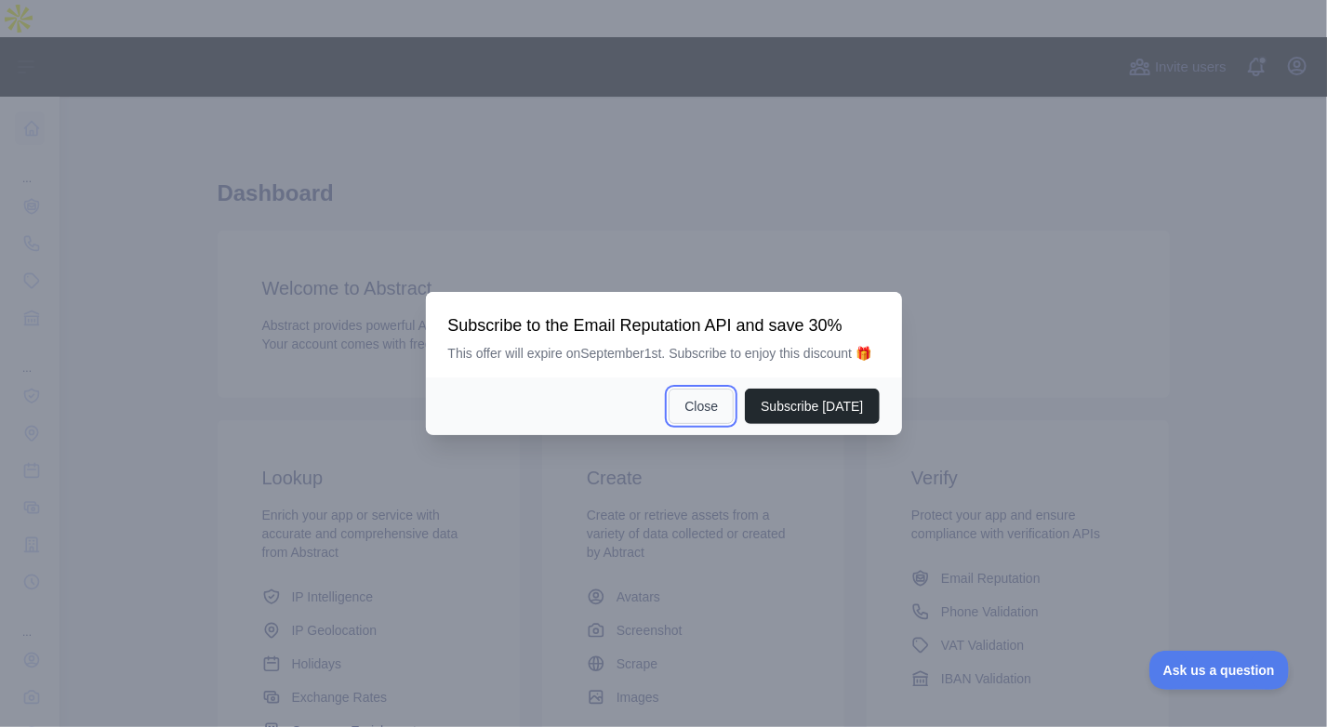
click at [709, 410] on button "Close" at bounding box center [701, 406] width 65 height 35
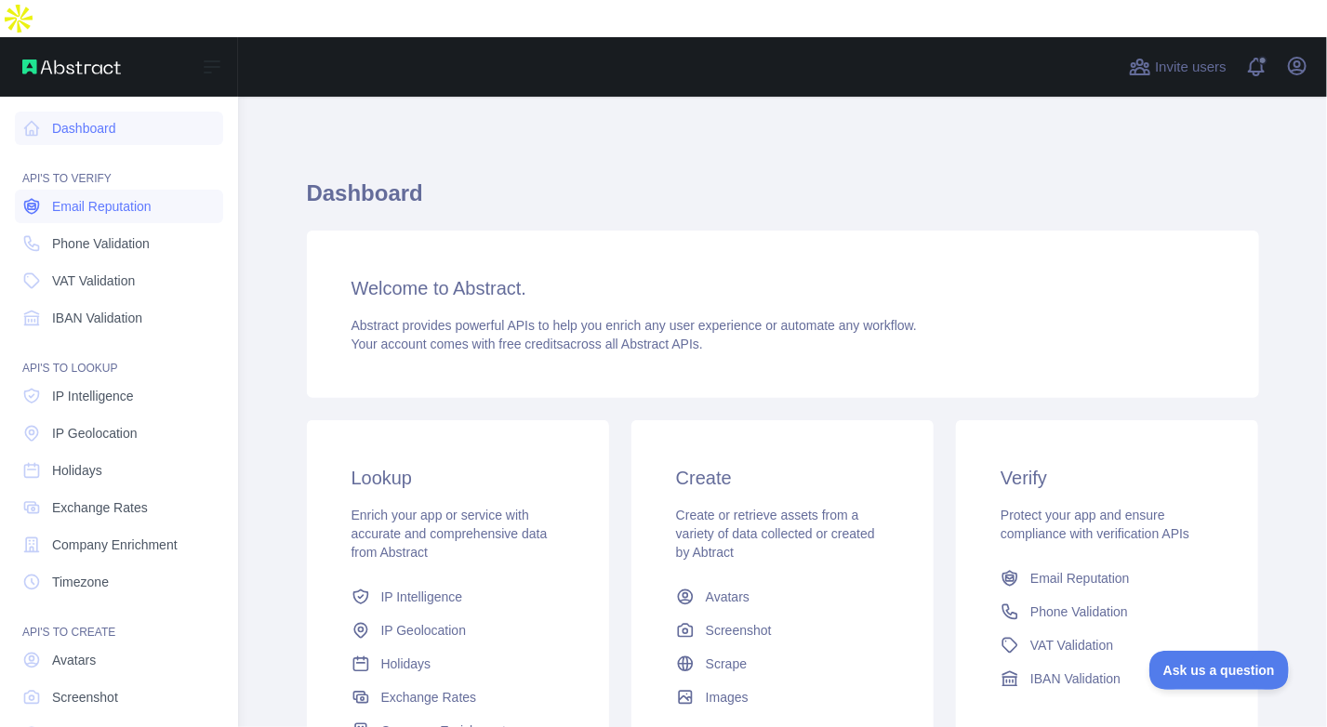
click at [81, 197] on span "Email Reputation" at bounding box center [102, 206] width 100 height 19
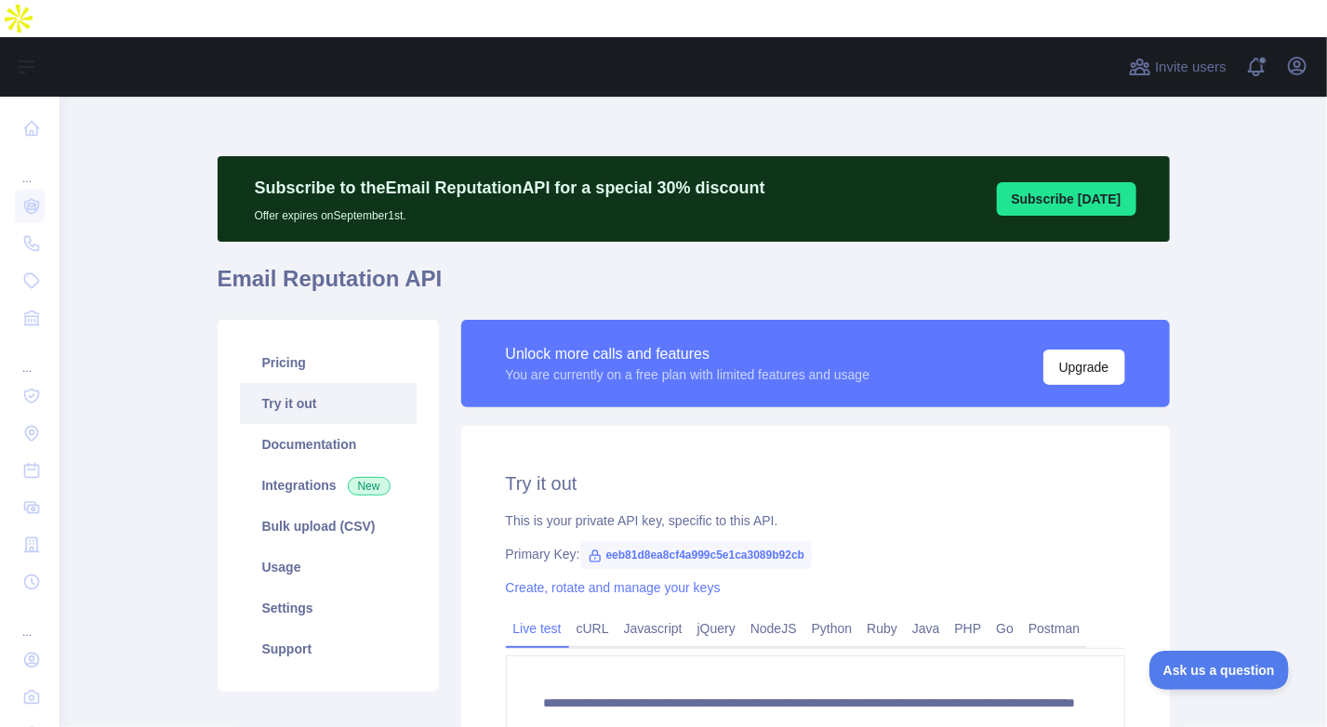
scroll to position [52, 0]
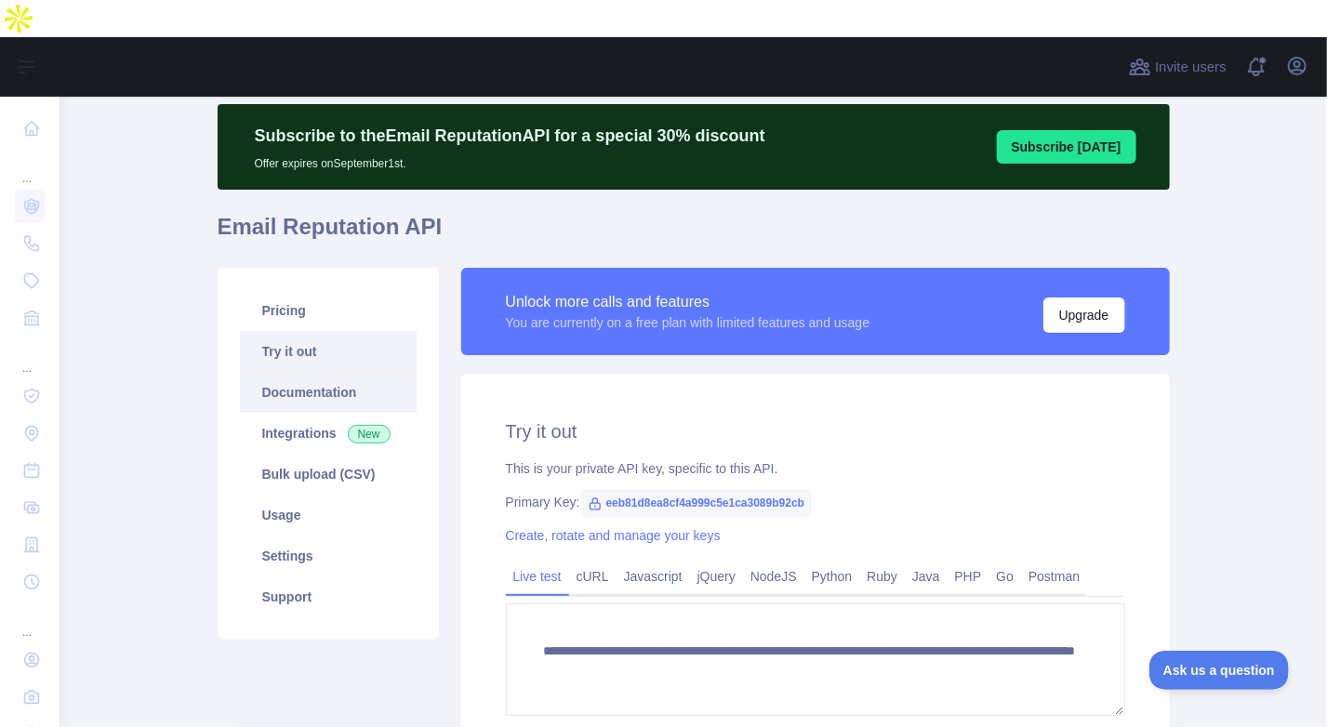
click at [312, 372] on link "Documentation" at bounding box center [328, 392] width 177 height 41
click at [337, 290] on link "Pricing" at bounding box center [328, 310] width 177 height 41
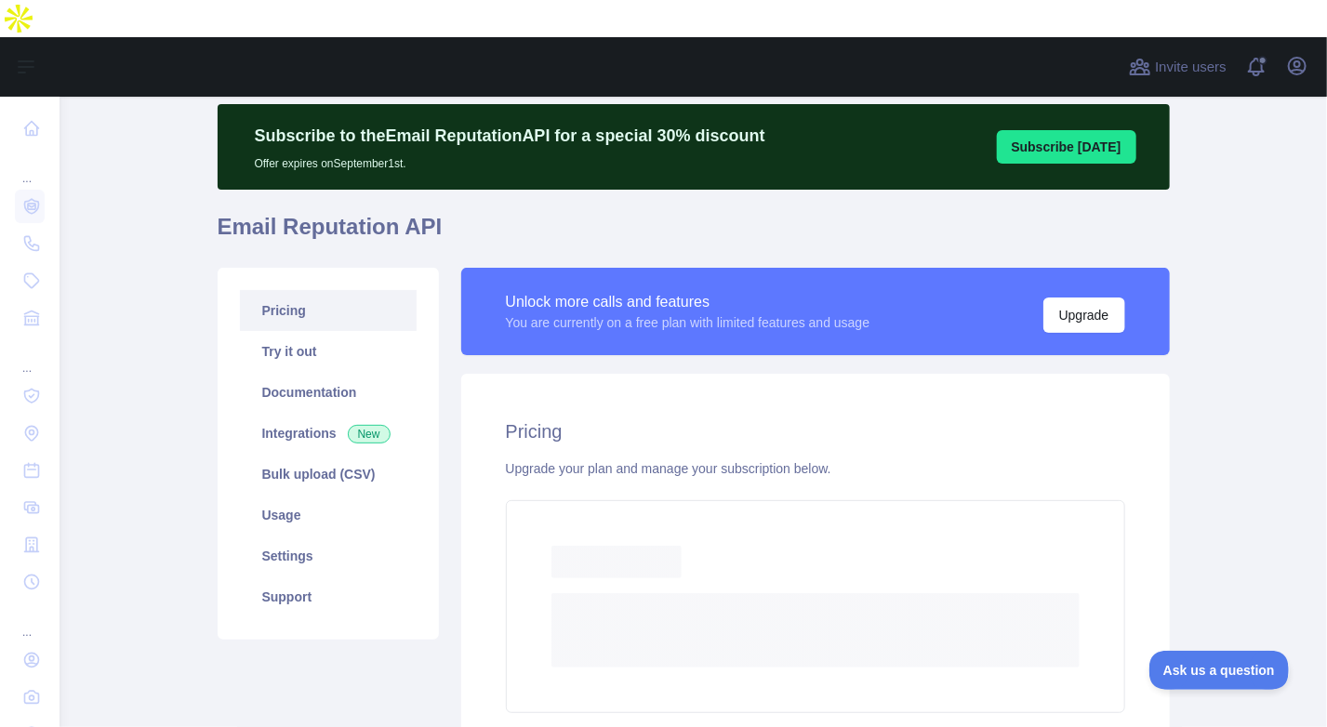
scroll to position [179, 0]
